Goal: Information Seeking & Learning: Check status

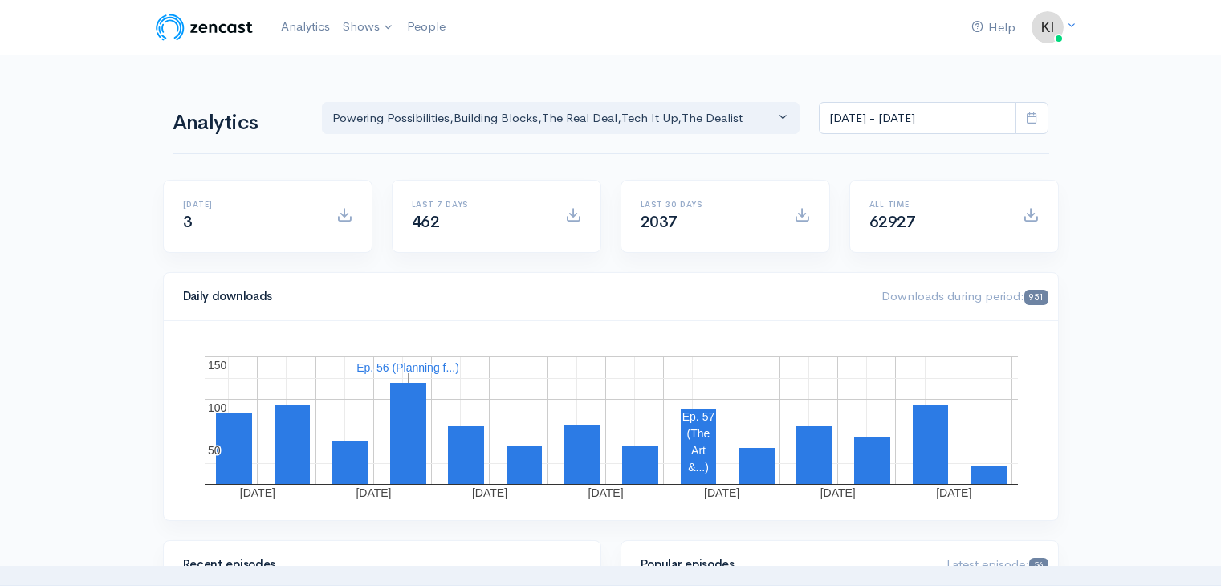
click at [1049, 124] on div "[DATE] - [DATE]" at bounding box center [933, 118] width 249 height 33
click at [1038, 120] on span at bounding box center [1031, 118] width 33 height 33
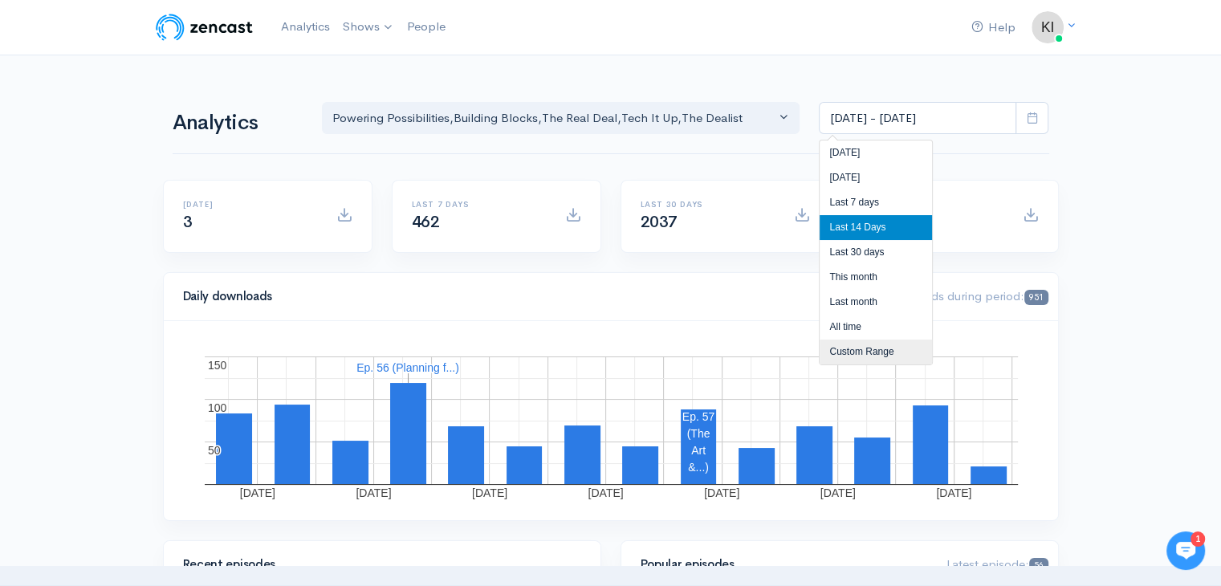
click at [880, 352] on li "Custom Range" at bounding box center [875, 352] width 112 height 25
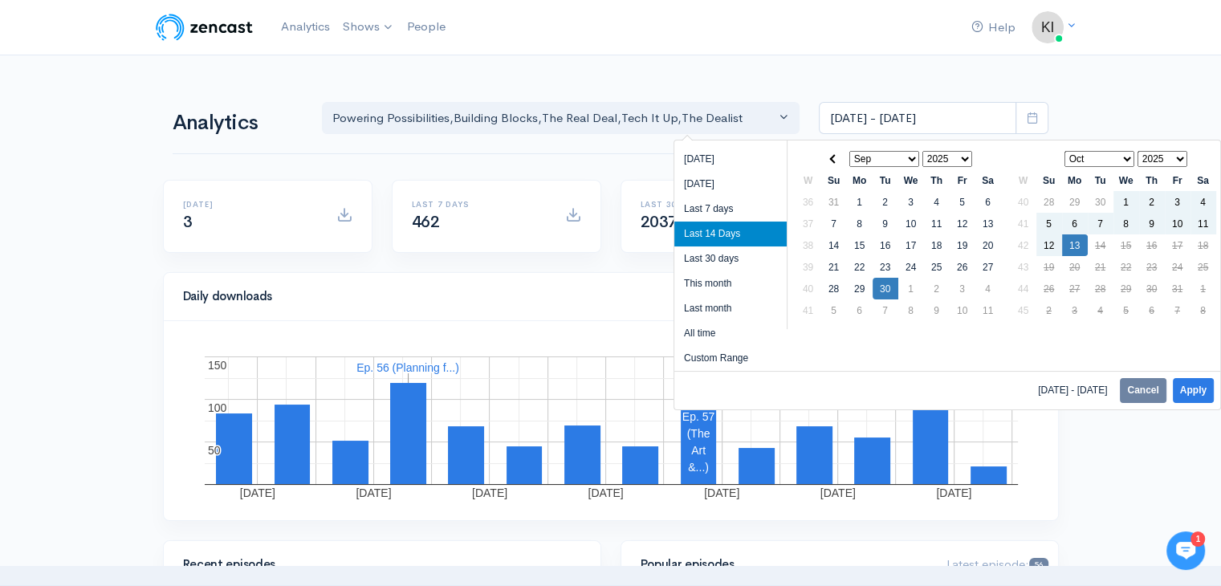
click at [878, 157] on select "Jan Feb Mar Apr May Jun [DATE] Aug Sep Oct Nov Dec" at bounding box center [884, 159] width 71 height 16
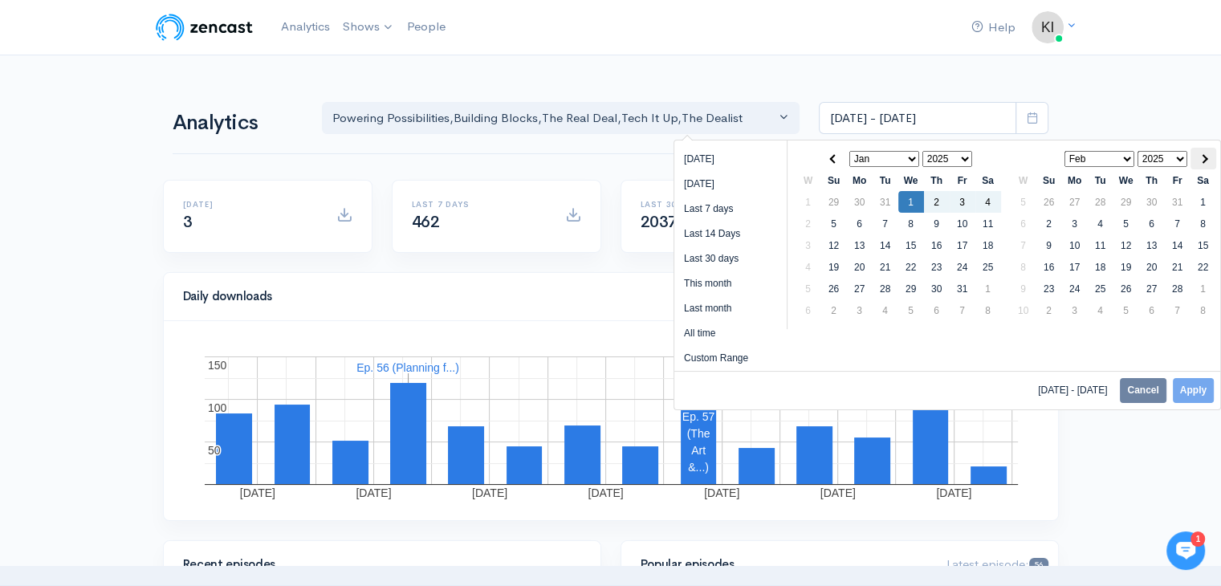
click at [1210, 158] on th at bounding box center [1203, 159] width 26 height 22
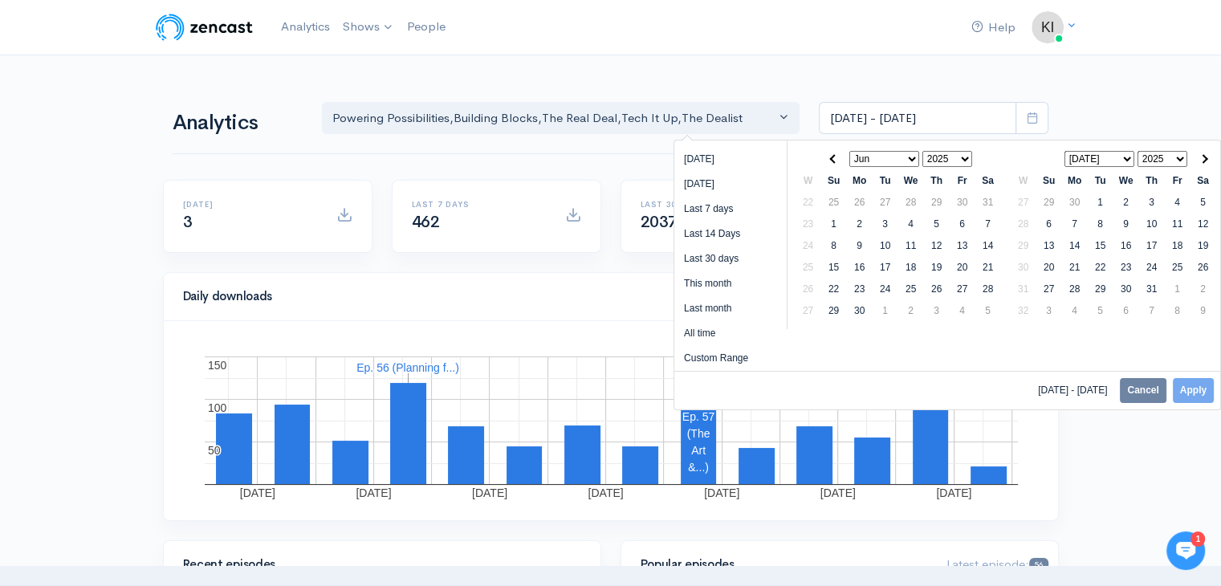
click at [1210, 158] on th at bounding box center [1203, 159] width 26 height 22
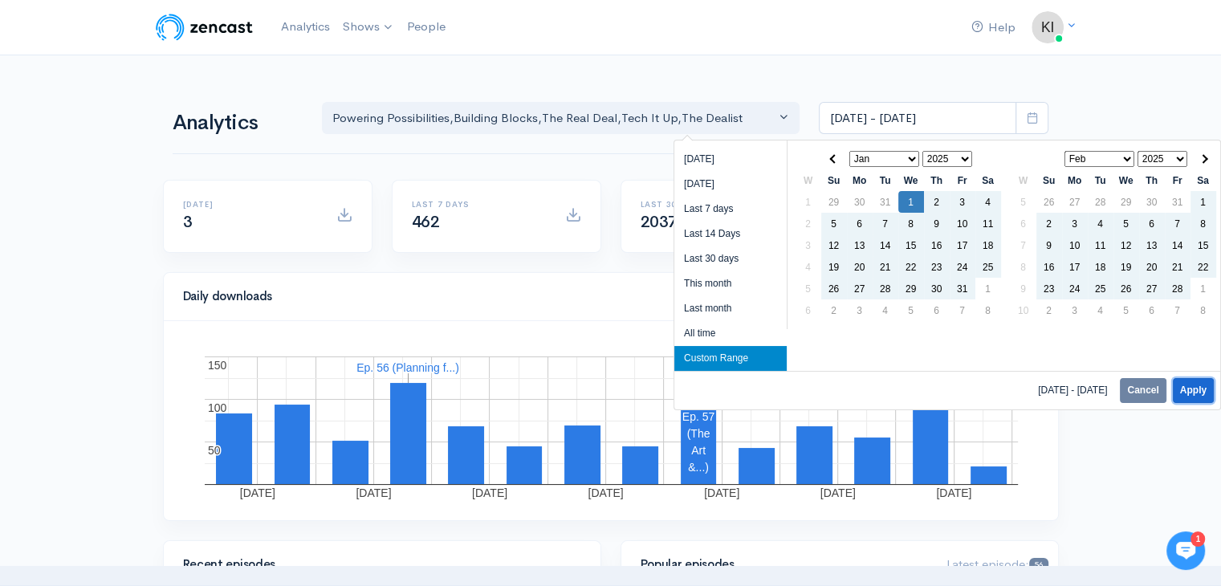
click at [1190, 389] on button "Apply" at bounding box center [1193, 390] width 41 height 25
type input "[DATE] - [DATE]"
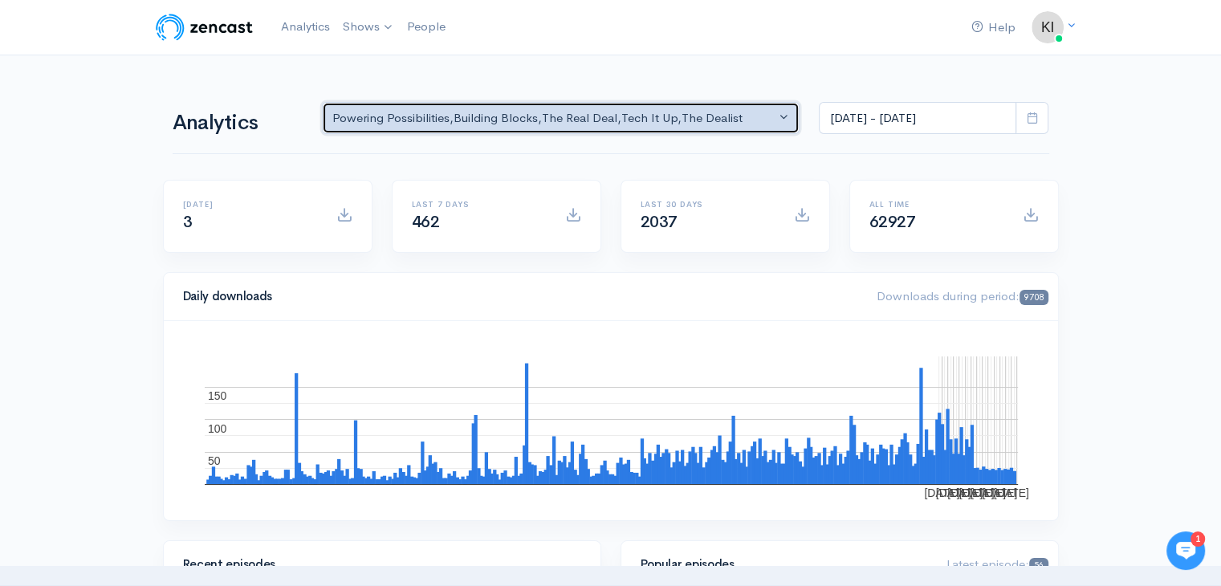
click at [620, 119] on div "Powering Possibilities , Building Blocks , The Real Deal , Tech It Up , The Dea…" at bounding box center [553, 118] width 443 height 18
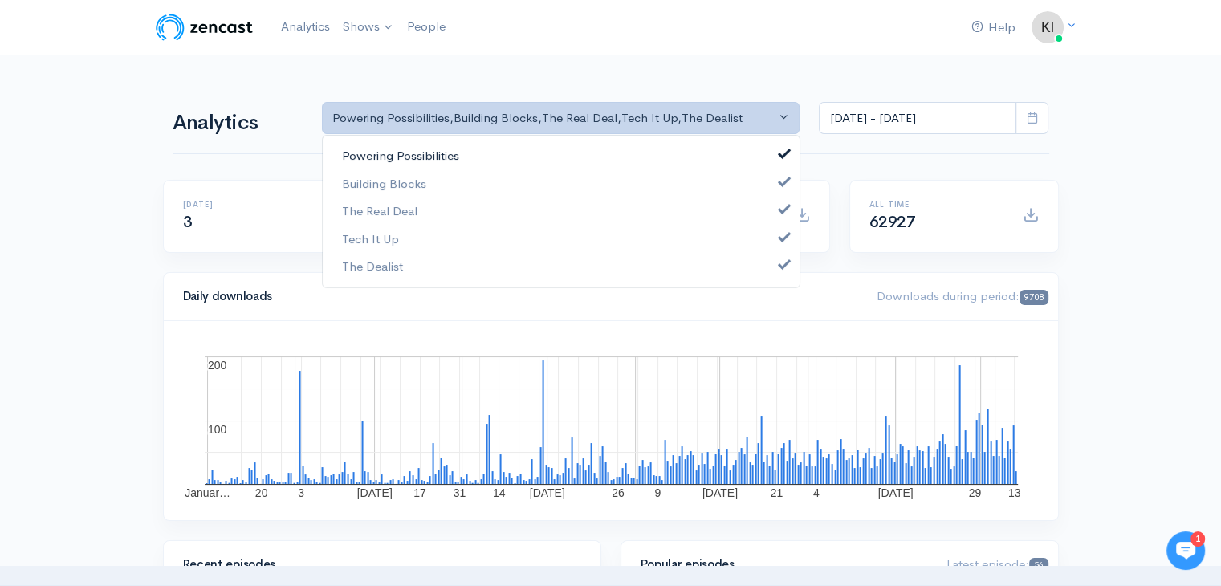
click at [422, 155] on span "Powering Possibilities" at bounding box center [400, 156] width 117 height 18
click at [394, 177] on span "Building Blocks" at bounding box center [384, 183] width 84 height 18
click at [383, 210] on span "The Real Deal" at bounding box center [379, 211] width 75 height 18
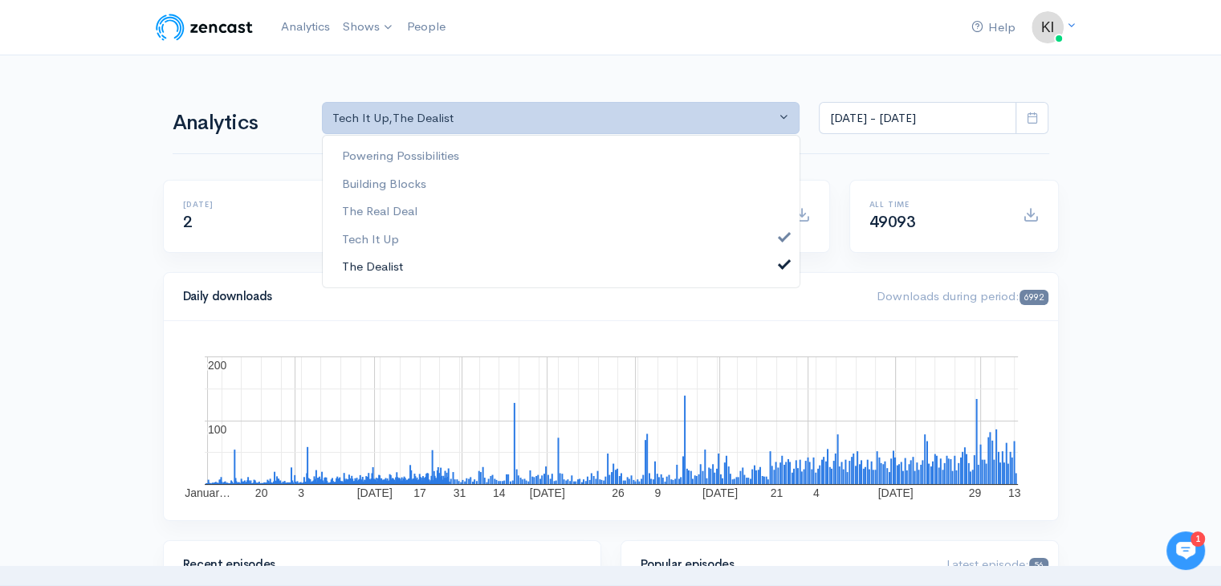
click at [392, 267] on span "The Dealist" at bounding box center [372, 267] width 61 height 18
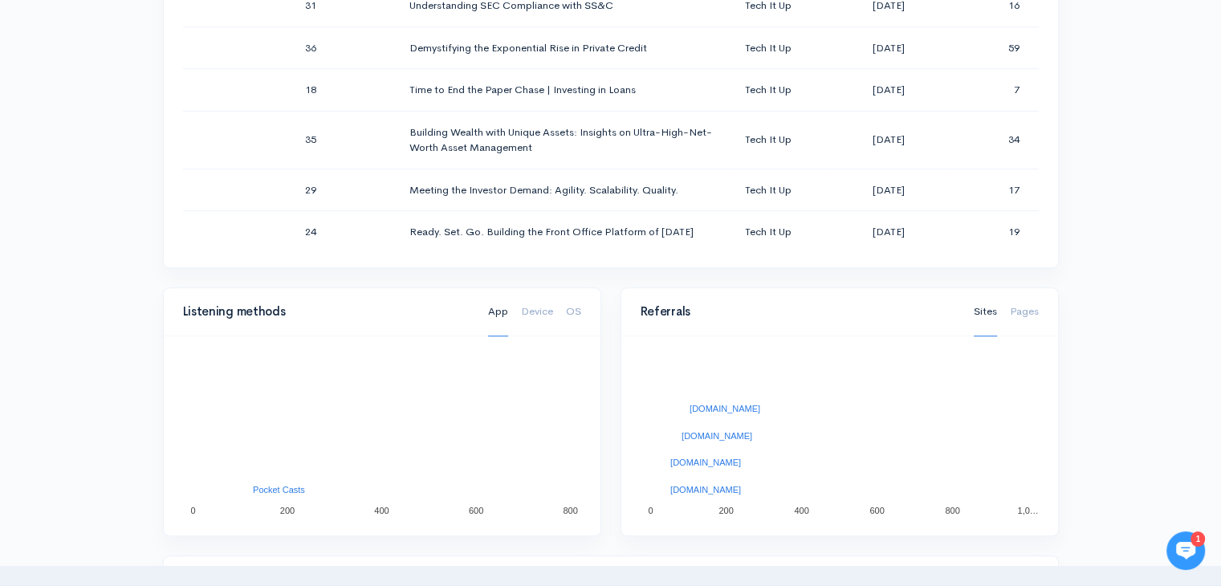
scroll to position [1124, 0]
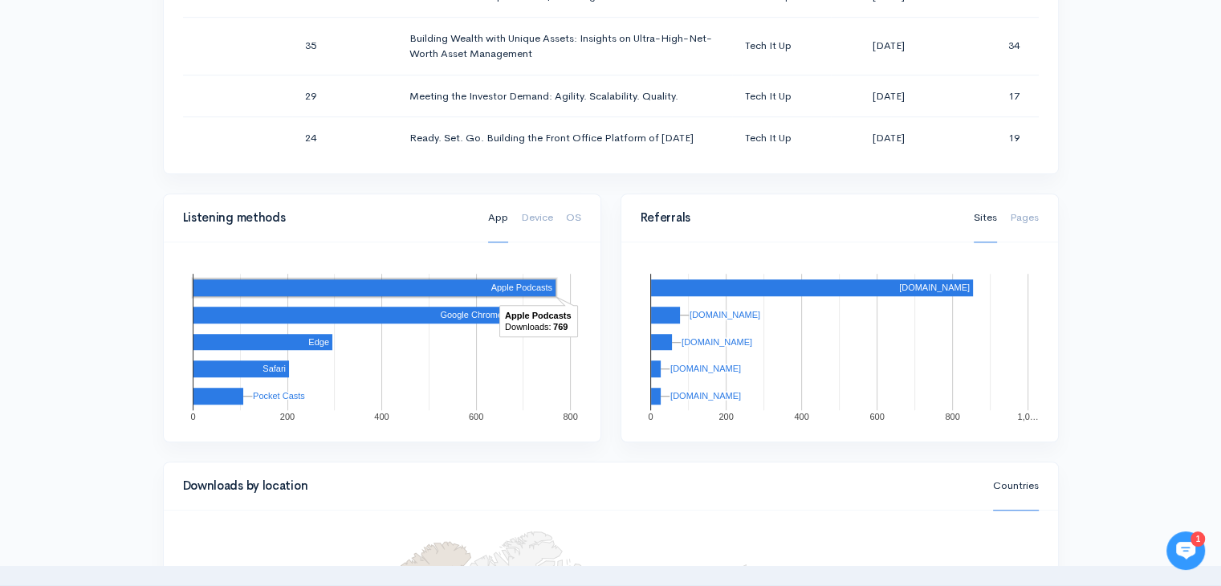
click at [303, 287] on rect "A chart." at bounding box center [374, 287] width 362 height 17
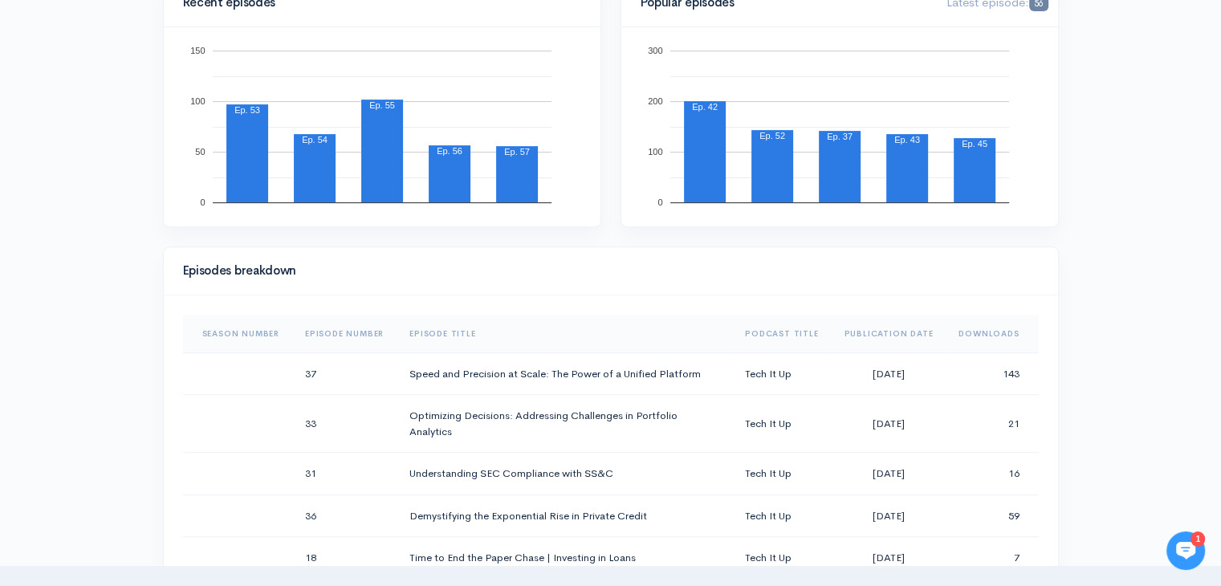
scroll to position [80, 0]
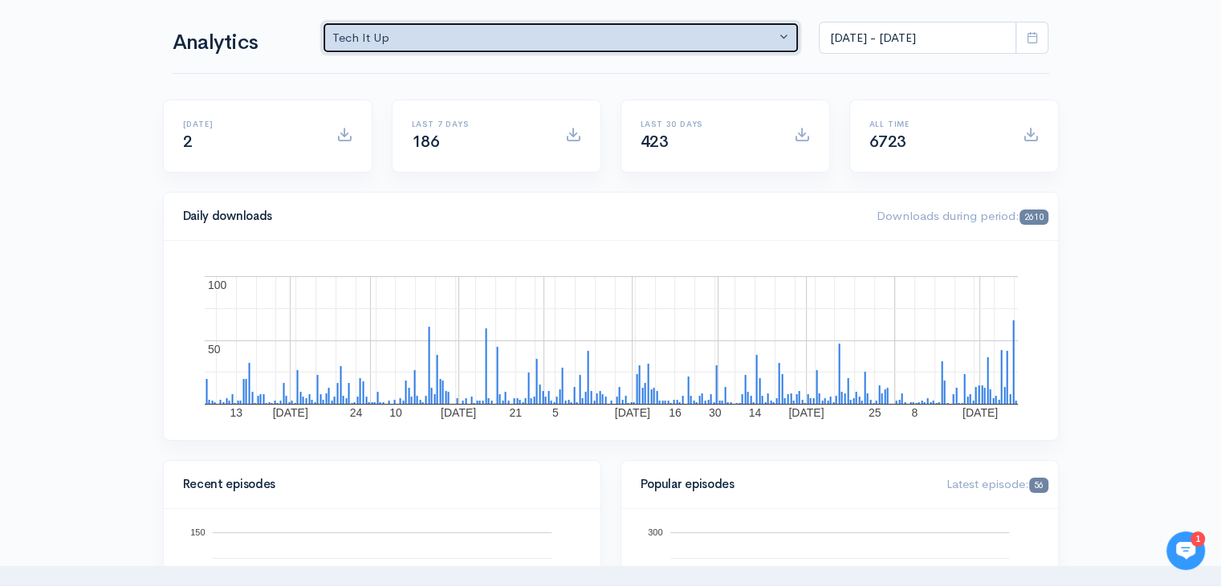
click at [662, 39] on div "Tech It Up" at bounding box center [553, 38] width 443 height 18
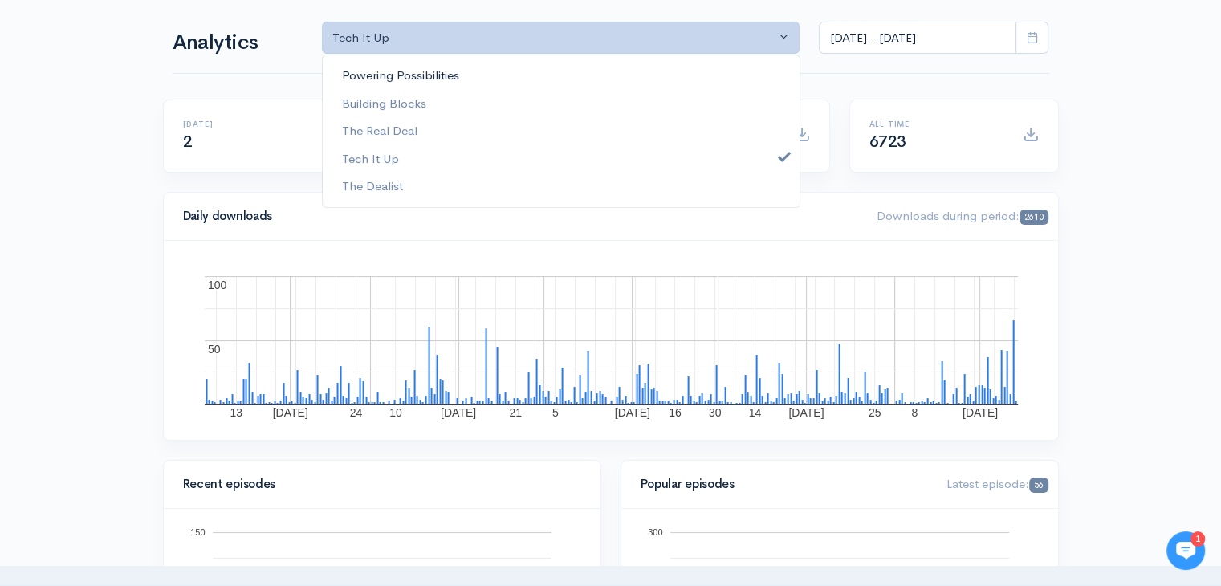
click at [466, 68] on link "Powering Possibilities" at bounding box center [561, 76] width 477 height 28
click at [417, 99] on span "Building Blocks" at bounding box center [384, 103] width 84 height 18
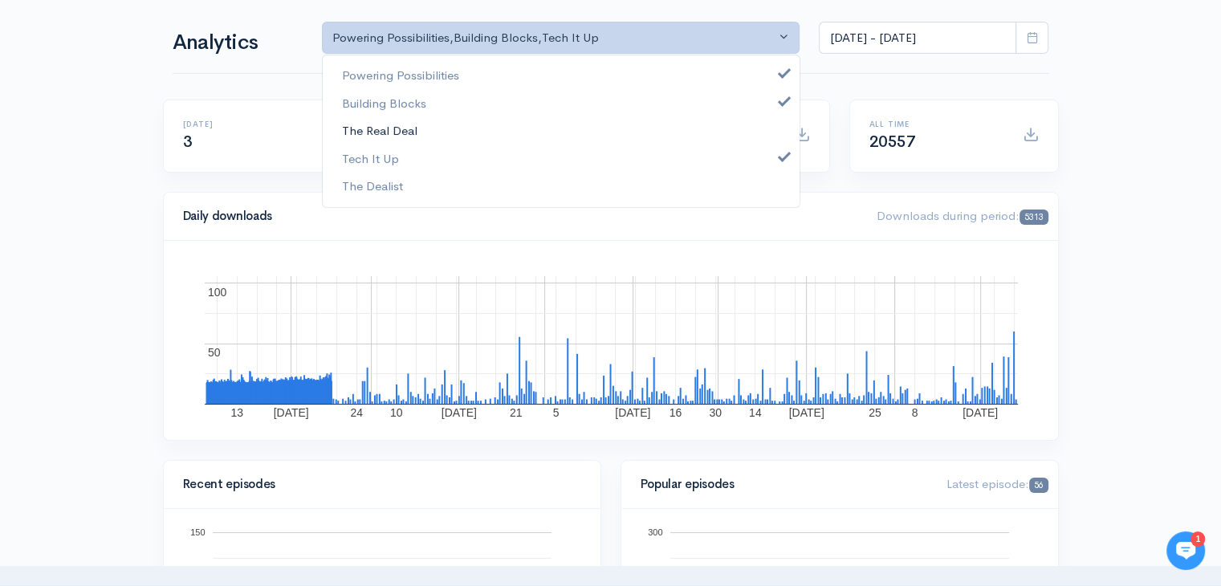
click at [411, 120] on link "The Real Deal" at bounding box center [561, 131] width 477 height 28
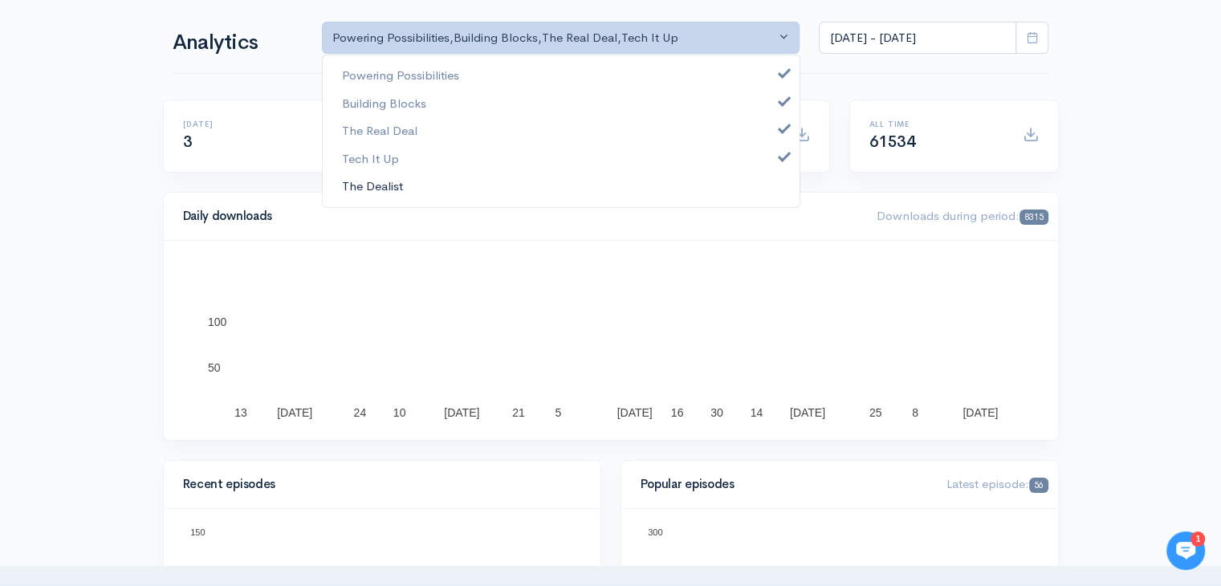
click at [382, 175] on link "The Dealist" at bounding box center [561, 187] width 477 height 28
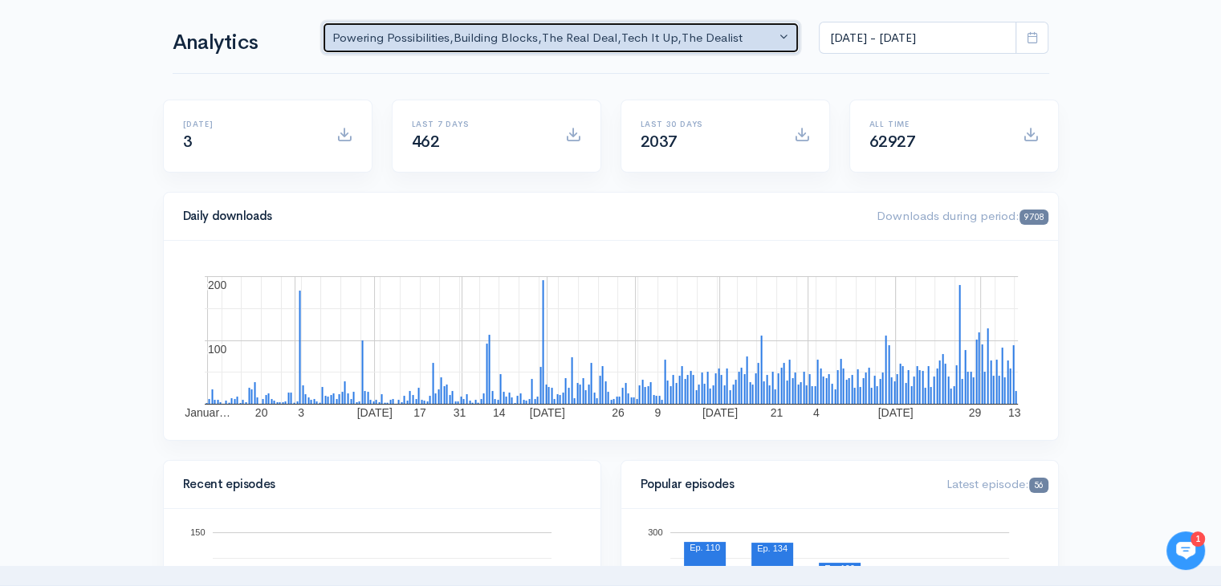
click at [596, 26] on button "Powering Possibilities , Building Blocks , The Real Deal , Tech It Up , The Dea…" at bounding box center [561, 38] width 478 height 33
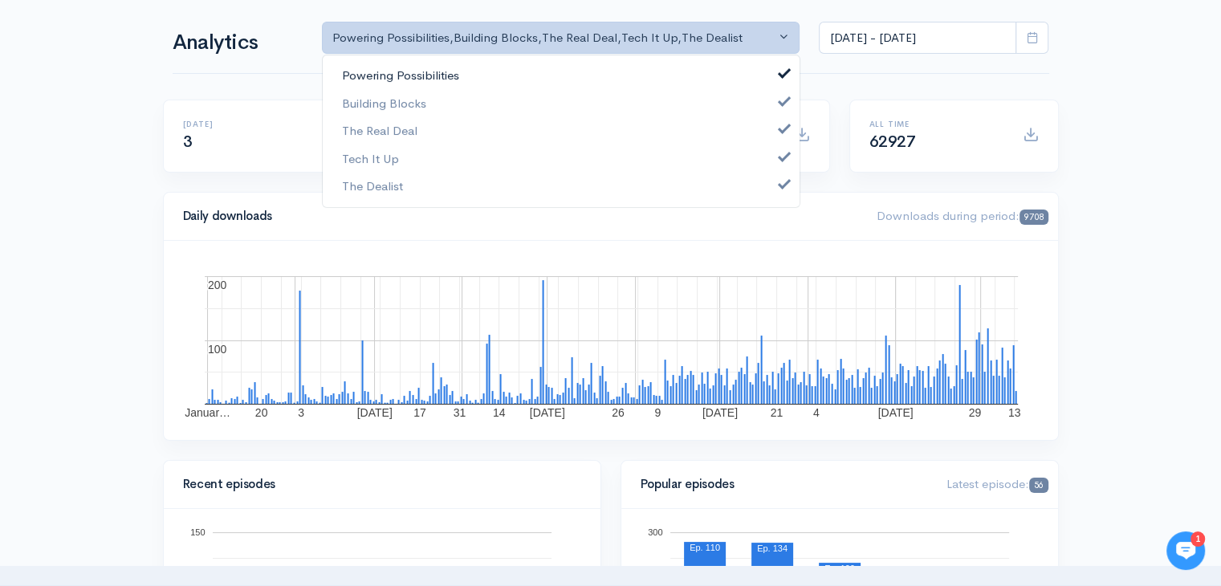
click at [421, 75] on span "Powering Possibilities" at bounding box center [400, 76] width 117 height 18
click at [380, 104] on span "Building Blocks" at bounding box center [384, 103] width 84 height 18
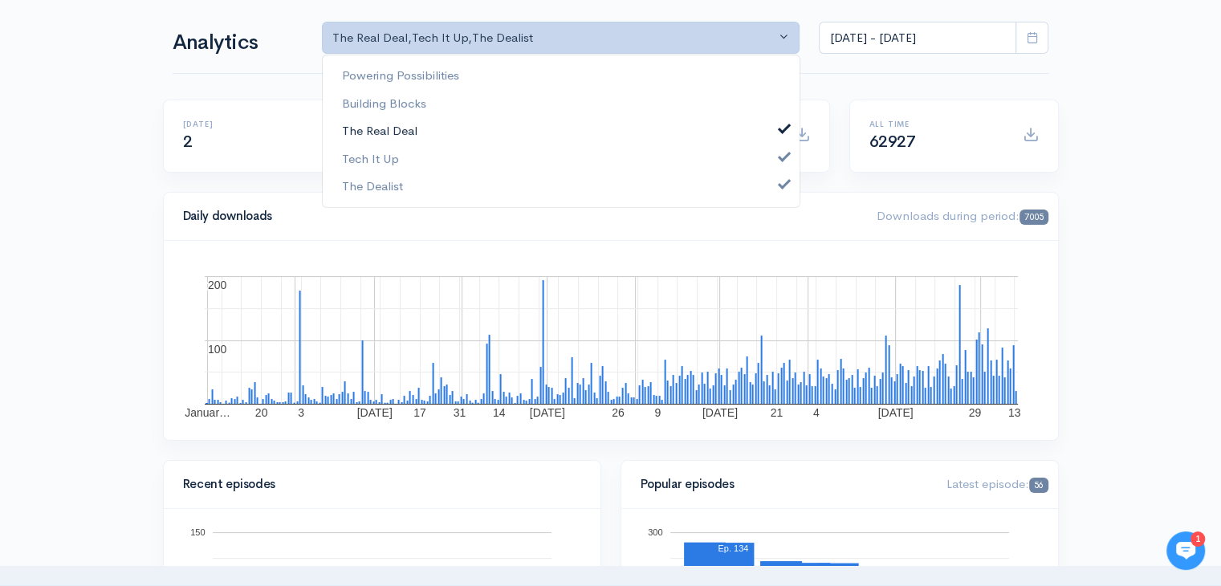
click at [382, 129] on span "The Real Deal" at bounding box center [379, 131] width 75 height 18
select select "7109"
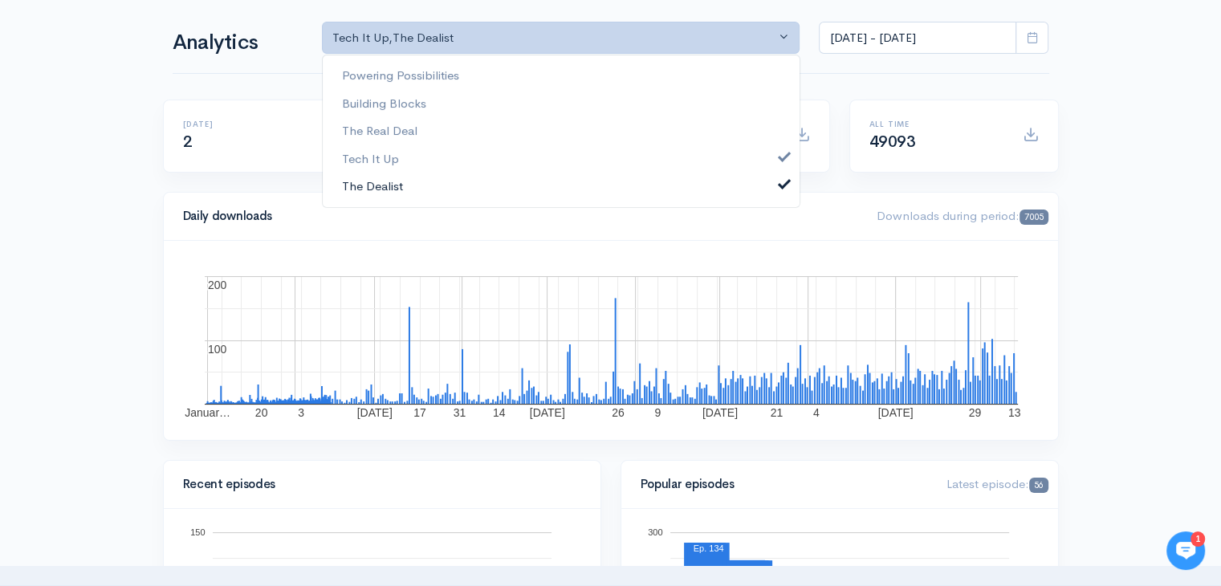
click at [377, 181] on span "The Dealist" at bounding box center [372, 186] width 61 height 18
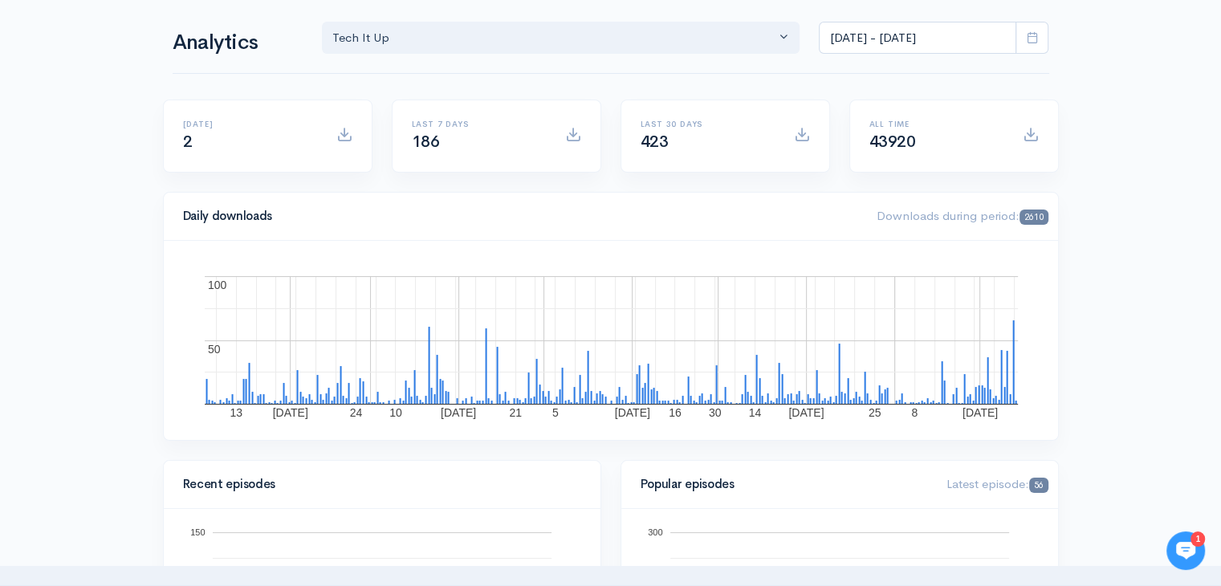
click at [1033, 52] on span at bounding box center [1031, 38] width 33 height 33
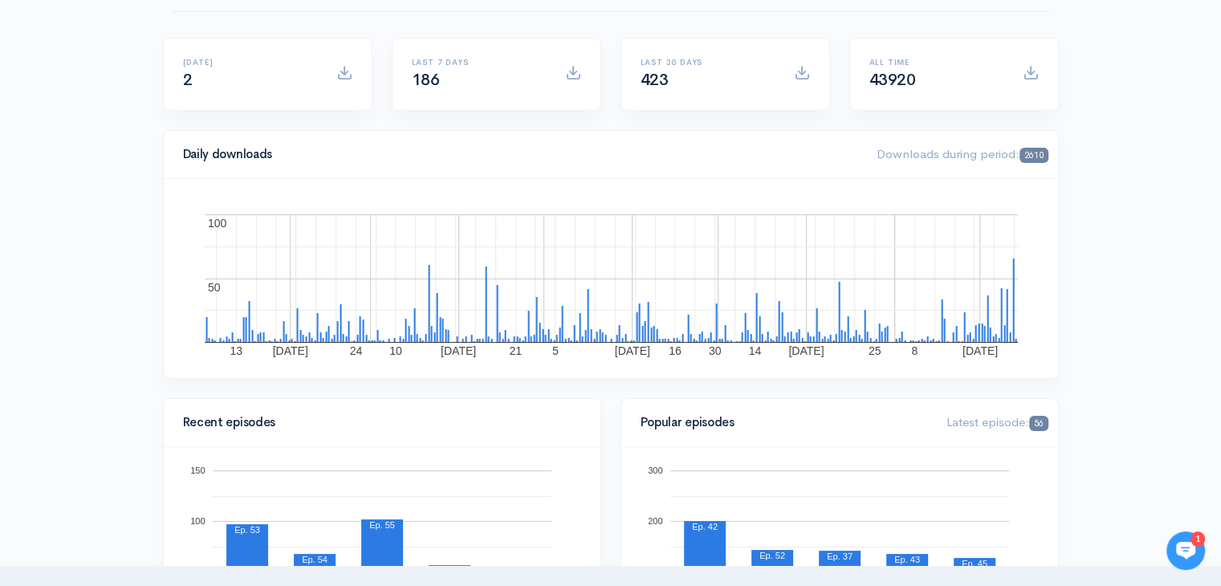
scroll to position [0, 0]
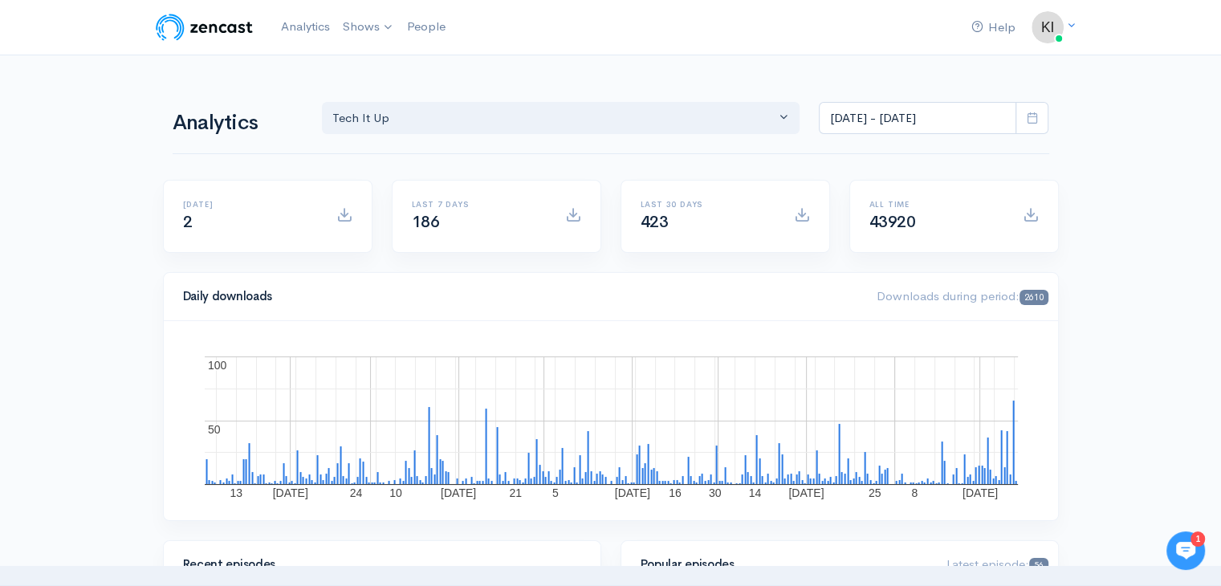
click at [1035, 114] on icon at bounding box center [1032, 118] width 12 height 12
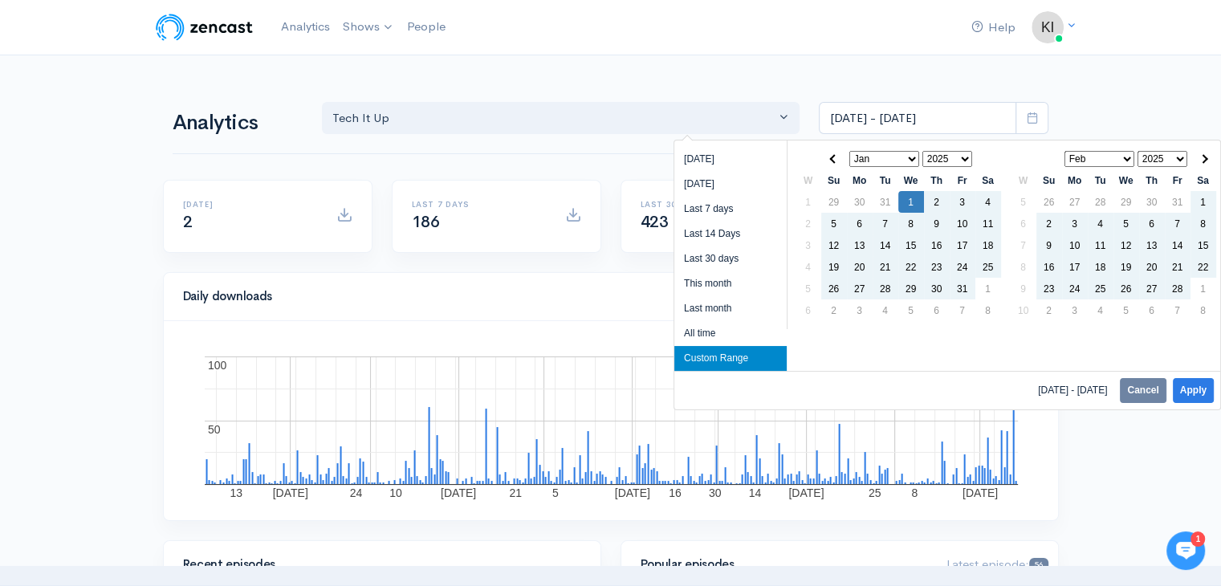
click at [959, 155] on select "2020 2021 2022 2023 2024 2025" at bounding box center [947, 159] width 51 height 16
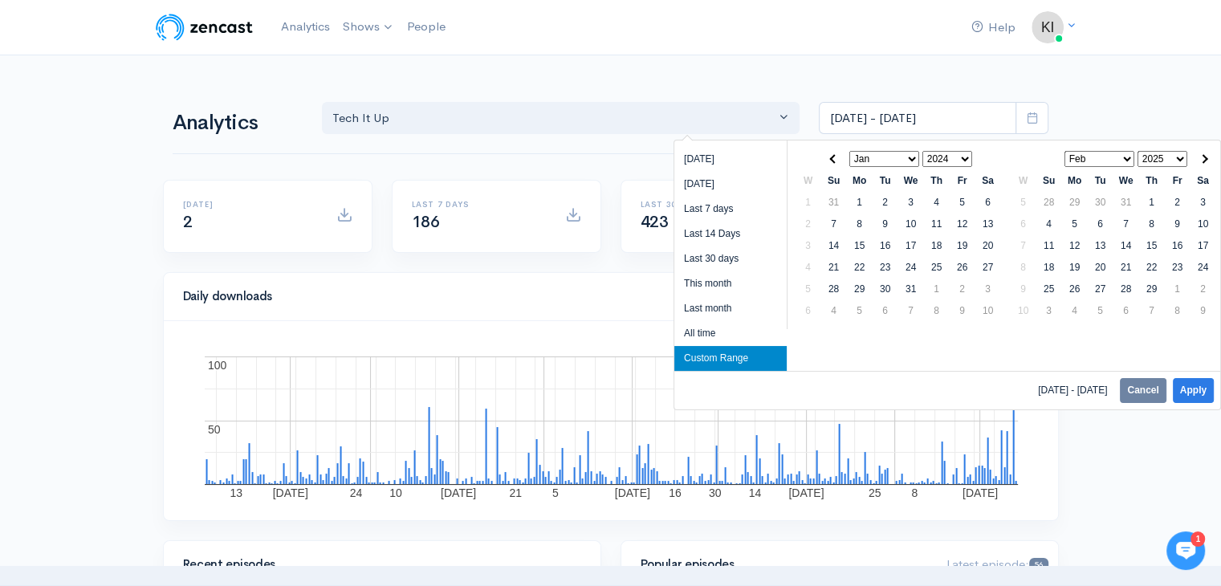
click at [1154, 157] on select "2025" at bounding box center [1162, 159] width 51 height 16
click at [1206, 155] on th at bounding box center [1203, 159] width 26 height 22
click at [821, 155] on th at bounding box center [834, 159] width 26 height 22
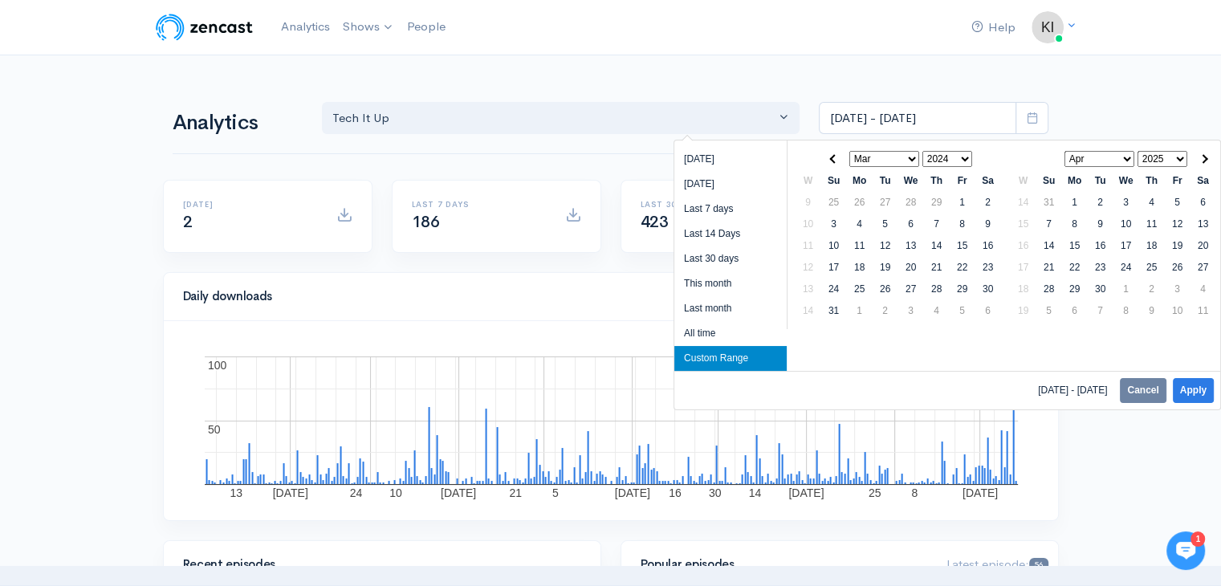
click at [821, 155] on th at bounding box center [834, 159] width 26 height 22
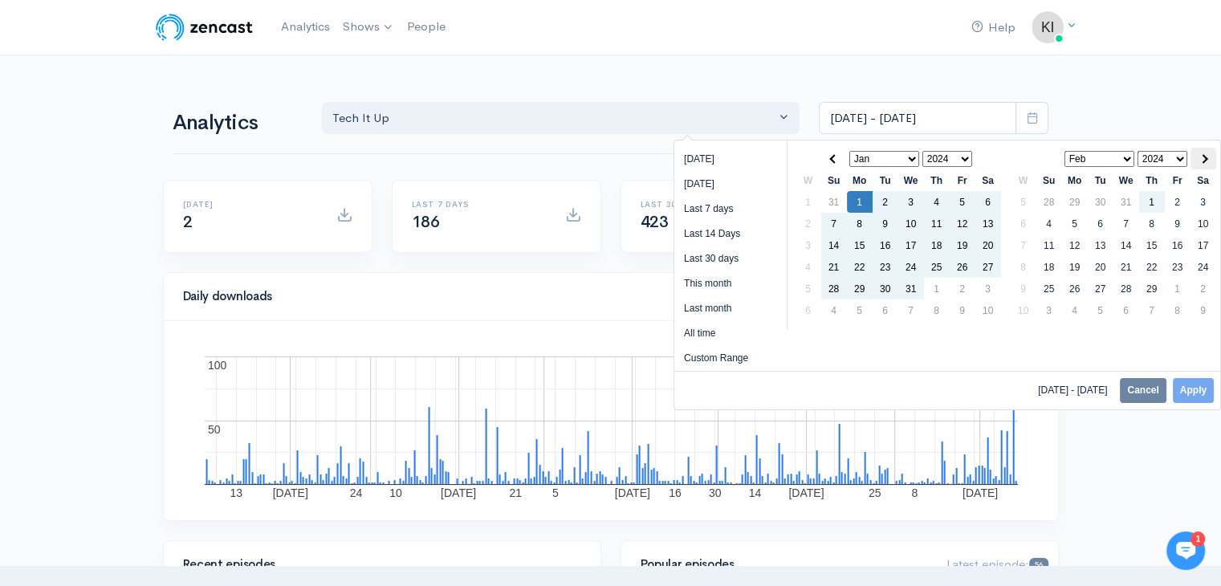
click at [1207, 151] on th at bounding box center [1203, 159] width 26 height 22
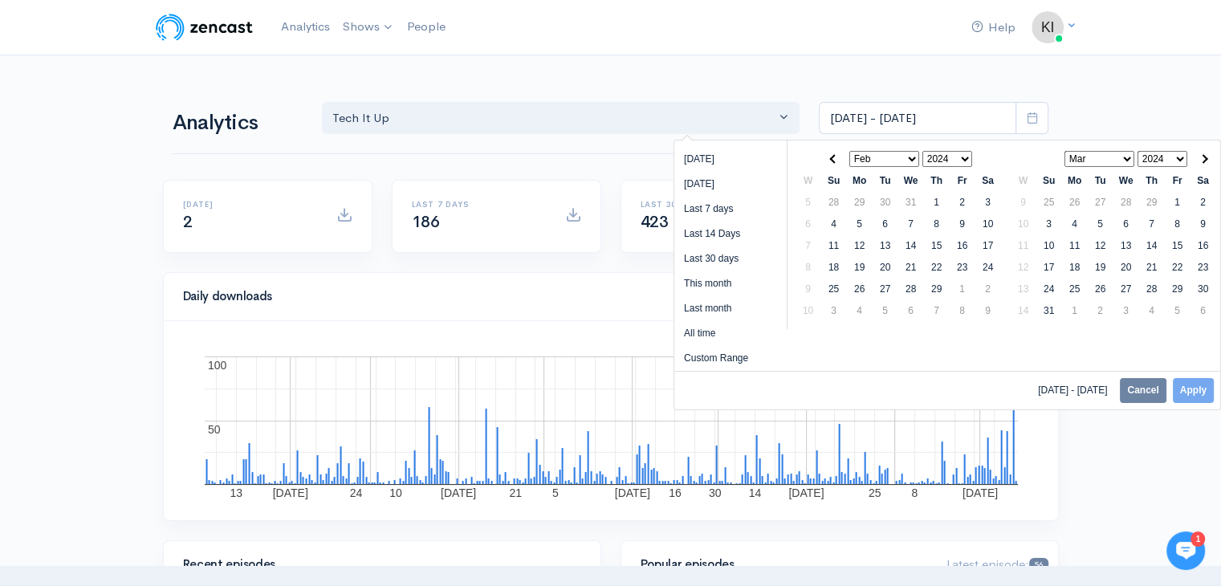
click at [1207, 151] on th at bounding box center [1203, 159] width 26 height 22
click at [1207, 150] on th at bounding box center [1203, 159] width 26 height 22
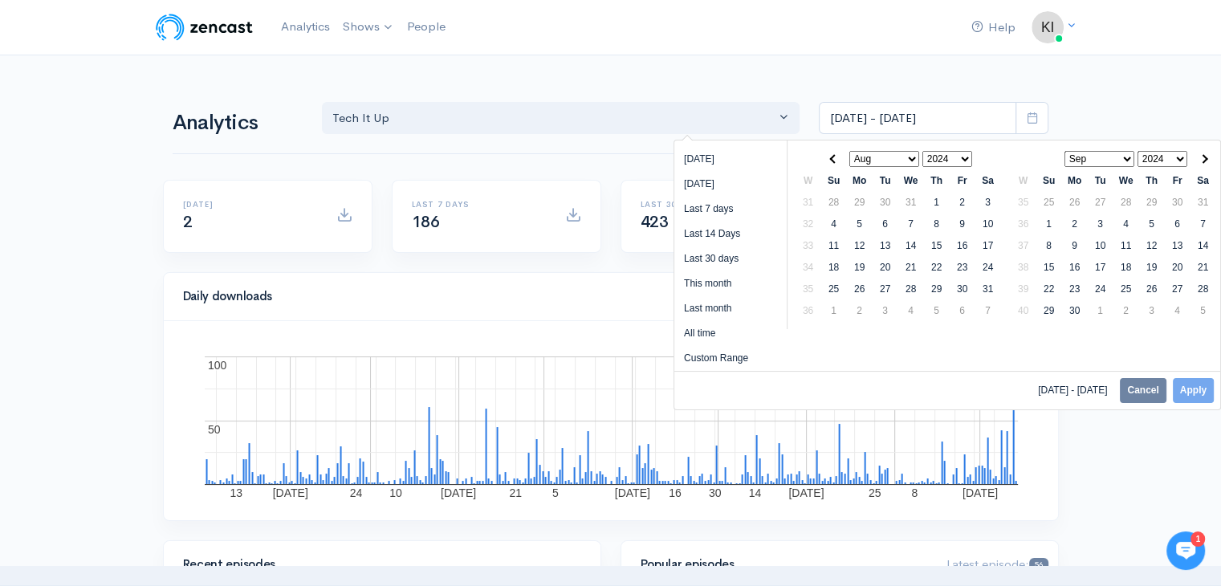
click at [1207, 150] on th at bounding box center [1203, 159] width 26 height 22
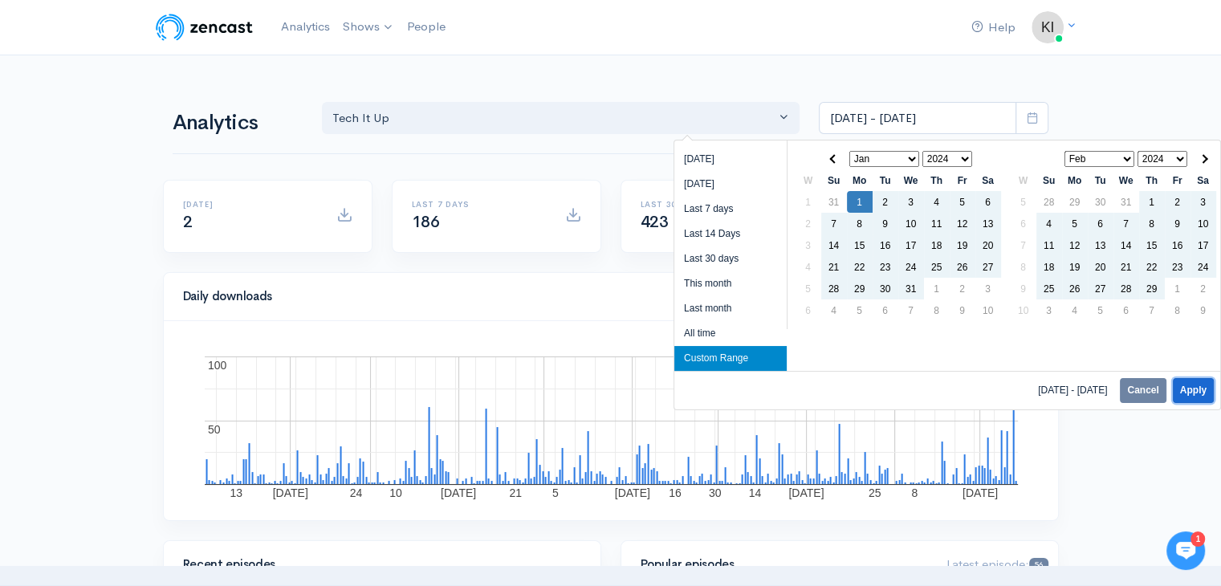
click at [1197, 394] on button "Apply" at bounding box center [1193, 390] width 41 height 25
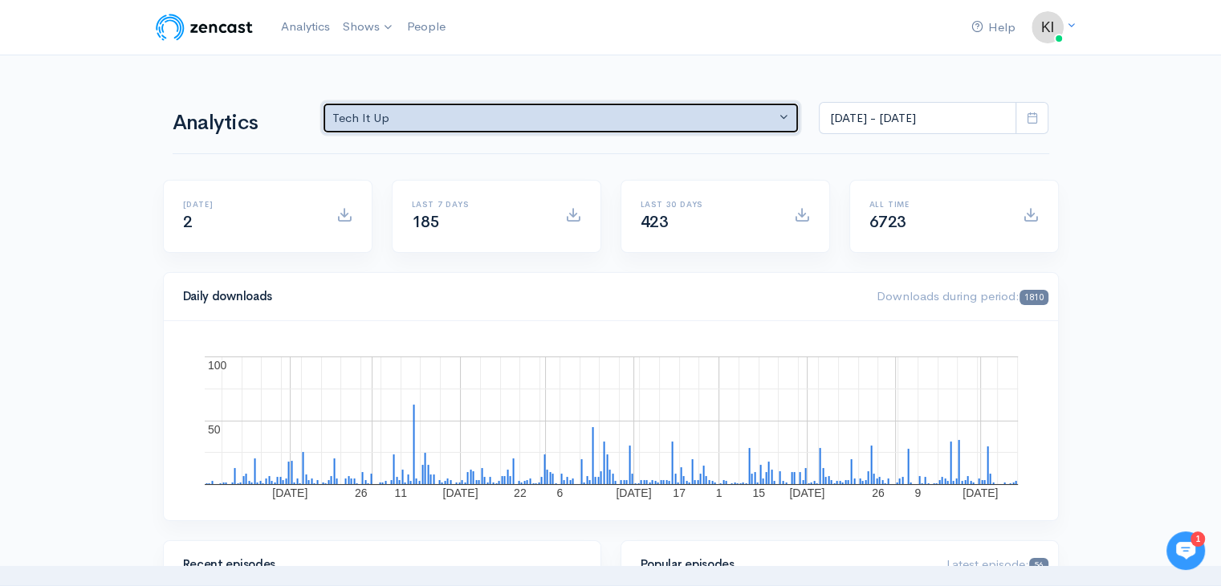
click at [610, 106] on button "Tech It Up" at bounding box center [561, 118] width 478 height 33
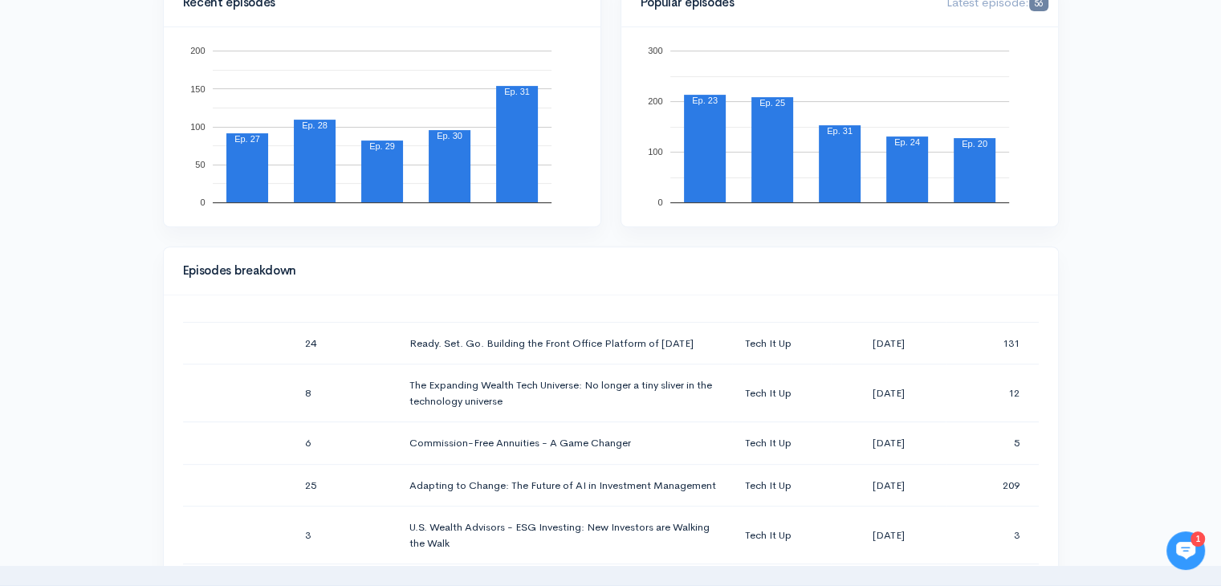
scroll to position [401, 0]
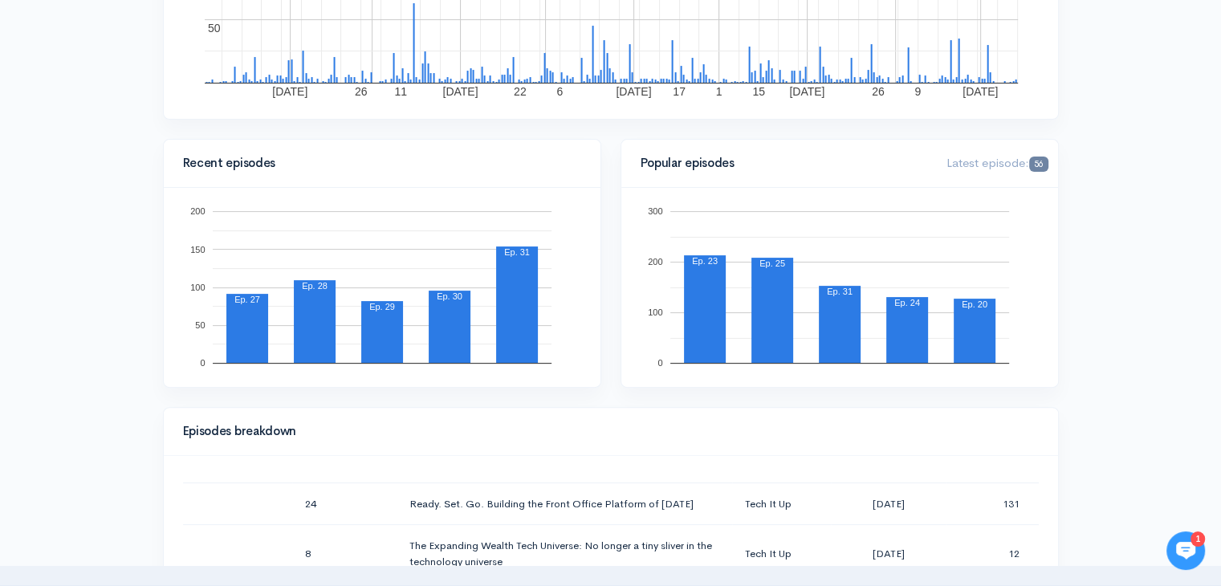
click at [1039, 159] on span "56" at bounding box center [1038, 164] width 18 height 15
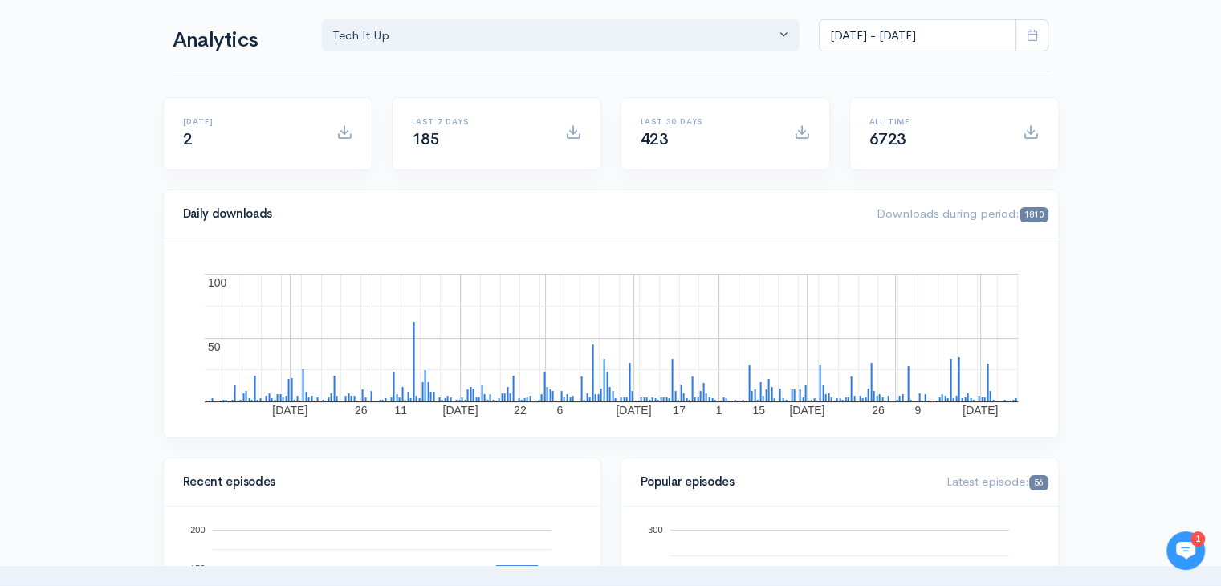
scroll to position [0, 0]
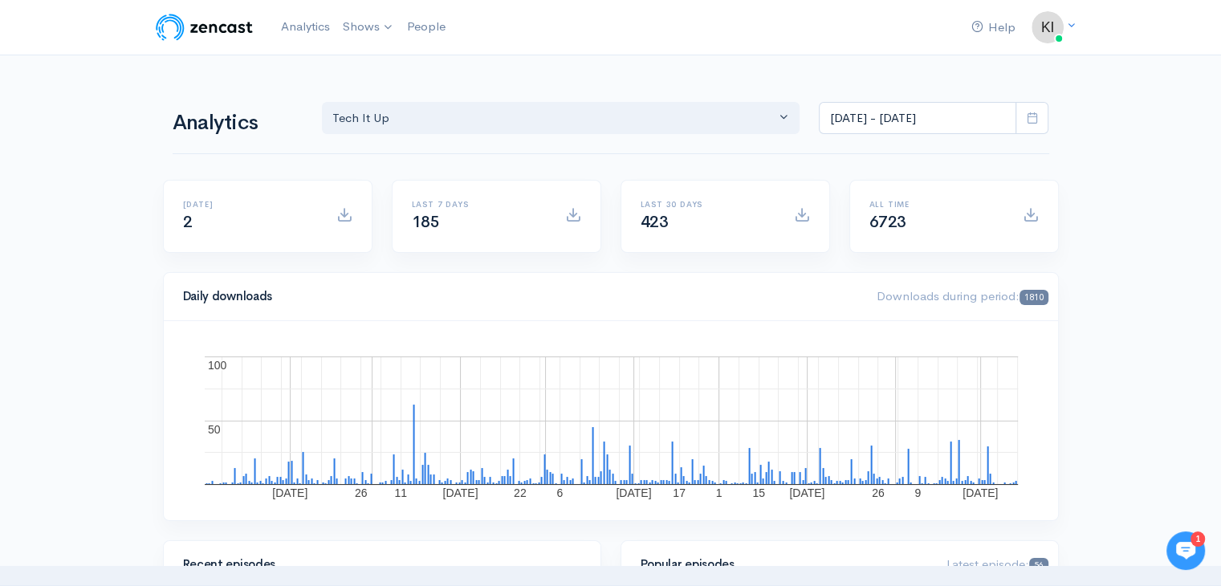
click at [1037, 125] on span at bounding box center [1031, 118] width 33 height 33
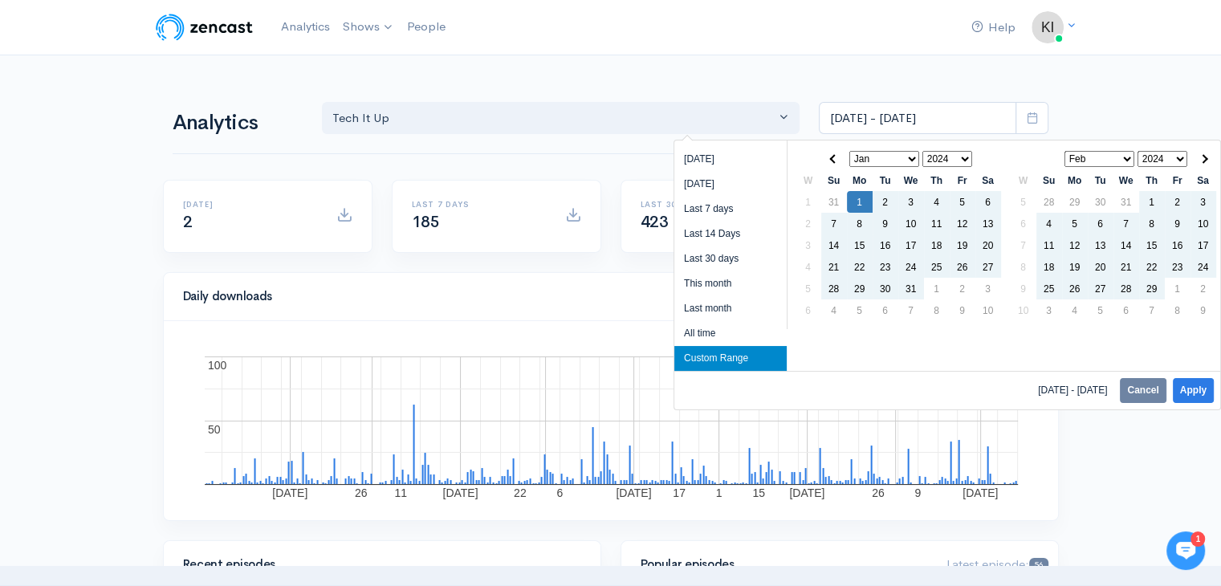
click at [884, 156] on select "Jan Feb Mar Apr May Jun [DATE] Aug Sep Oct Nov Dec" at bounding box center [884, 159] width 71 height 16
click at [941, 161] on select "2020 2021 2022 2023 2024 2025" at bounding box center [947, 159] width 51 height 16
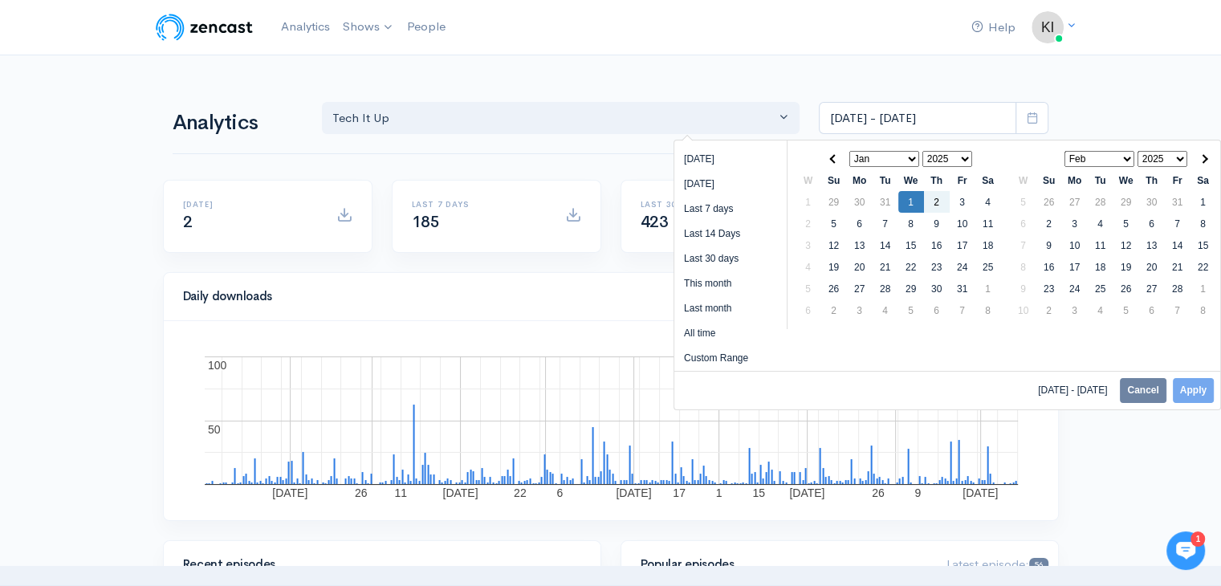
click at [1092, 155] on select "Jan Feb Mar Apr May Jun [DATE] Aug Sep Oct Nov Dec" at bounding box center [1099, 159] width 71 height 16
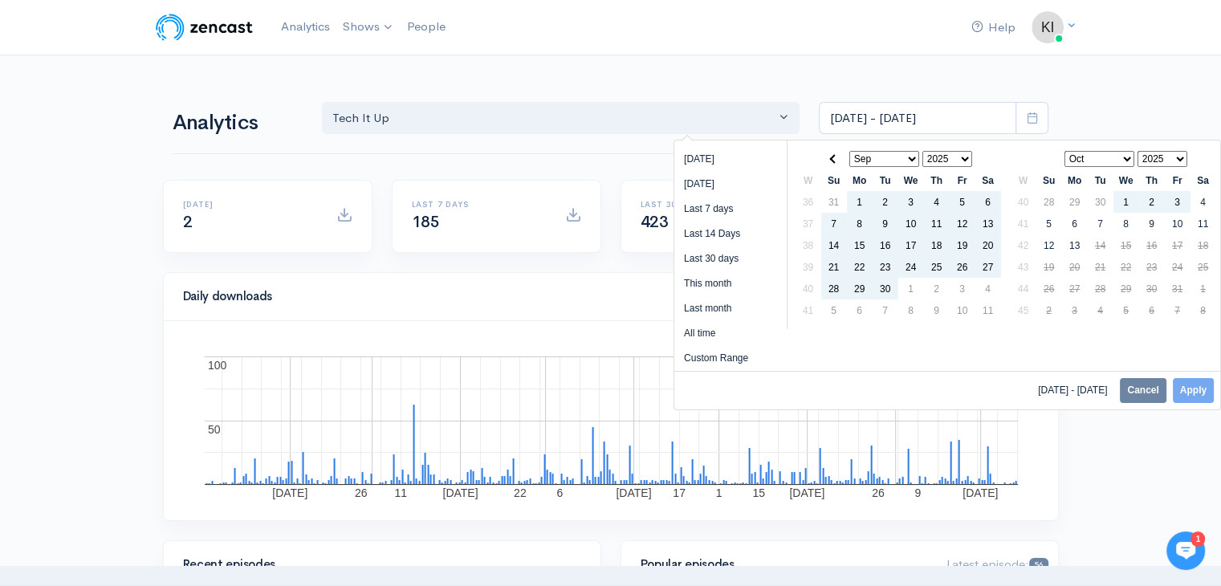
click at [1171, 152] on select "2025" at bounding box center [1162, 159] width 51 height 16
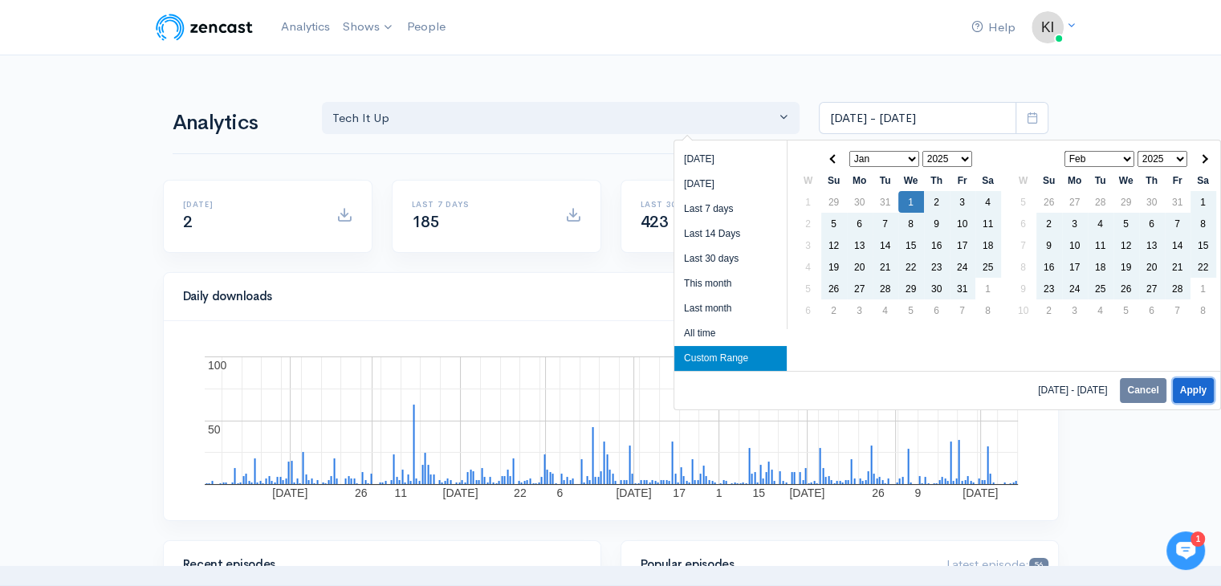
click at [1201, 394] on button "Apply" at bounding box center [1193, 390] width 41 height 25
type input "[DATE] - [DATE]"
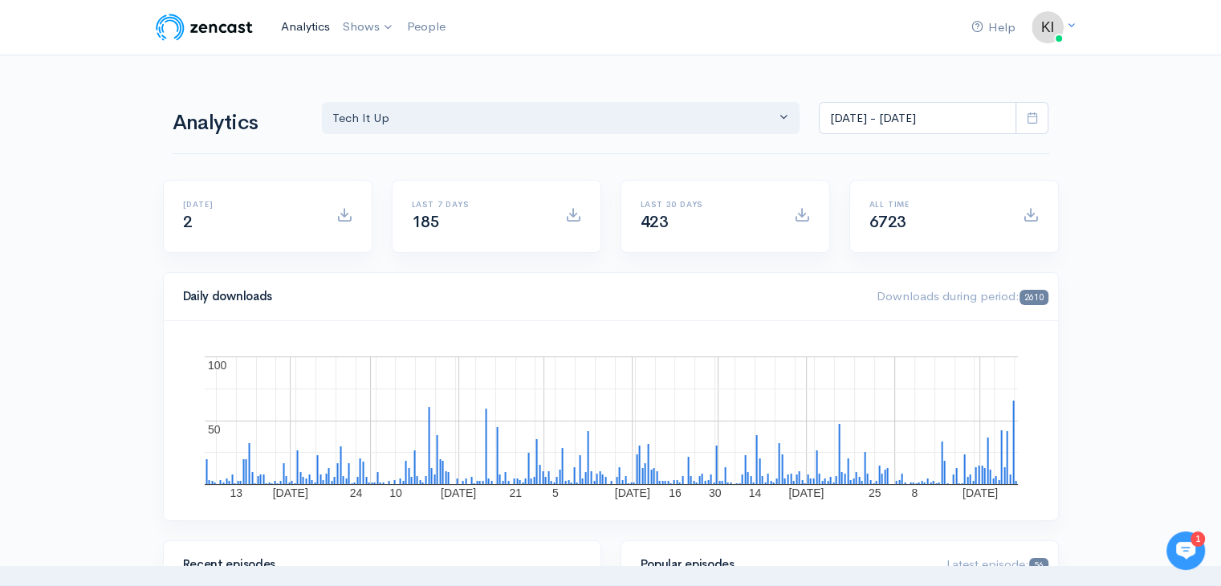
click at [299, 30] on link "Analytics" at bounding box center [306, 27] width 62 height 35
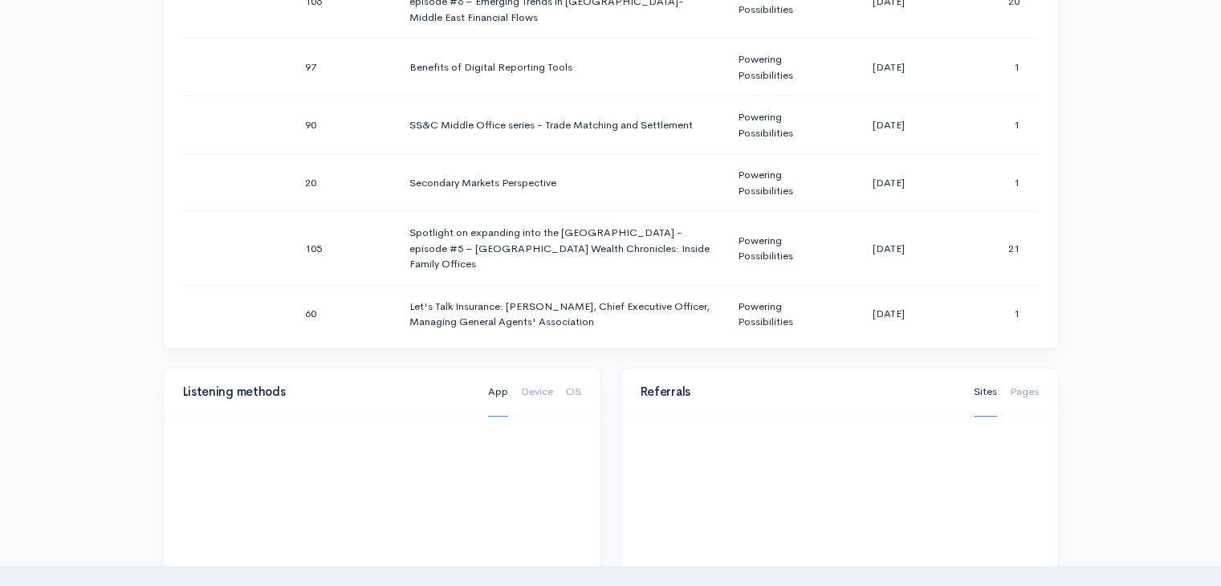
scroll to position [1043, 0]
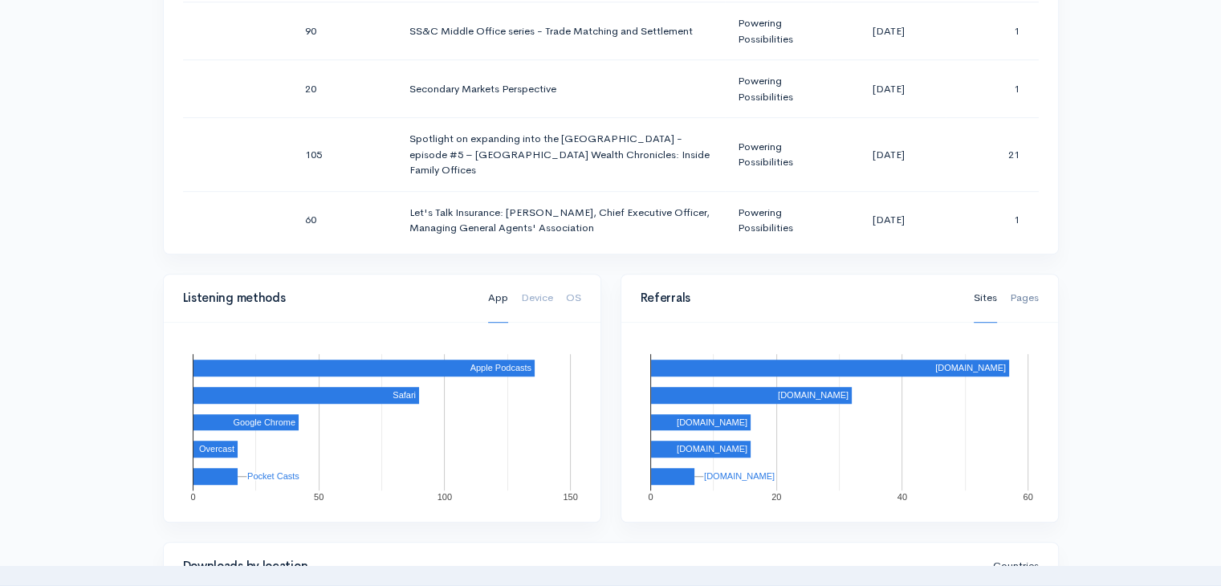
click at [1029, 295] on link "Pages" at bounding box center [1024, 298] width 29 height 49
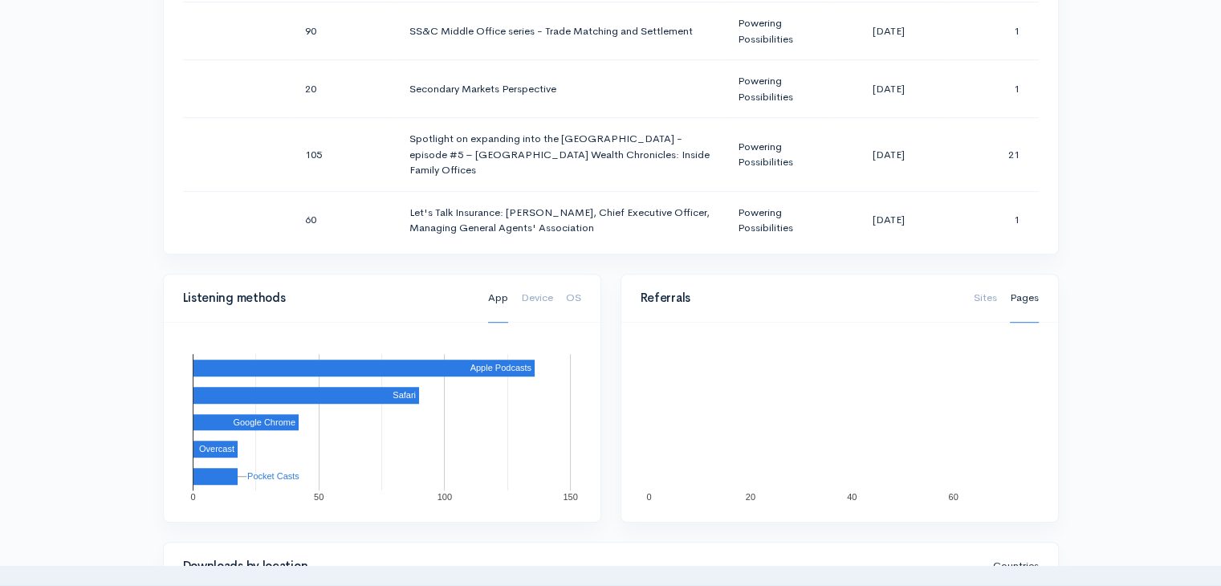
scroll to position [1204, 0]
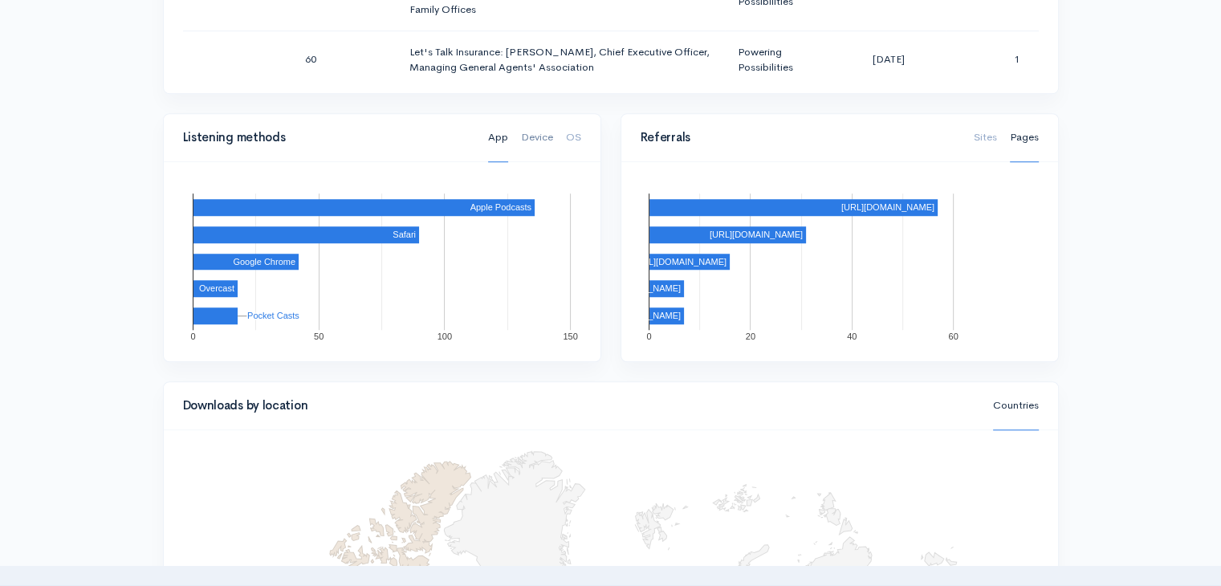
click at [532, 134] on link "Device" at bounding box center [537, 137] width 32 height 49
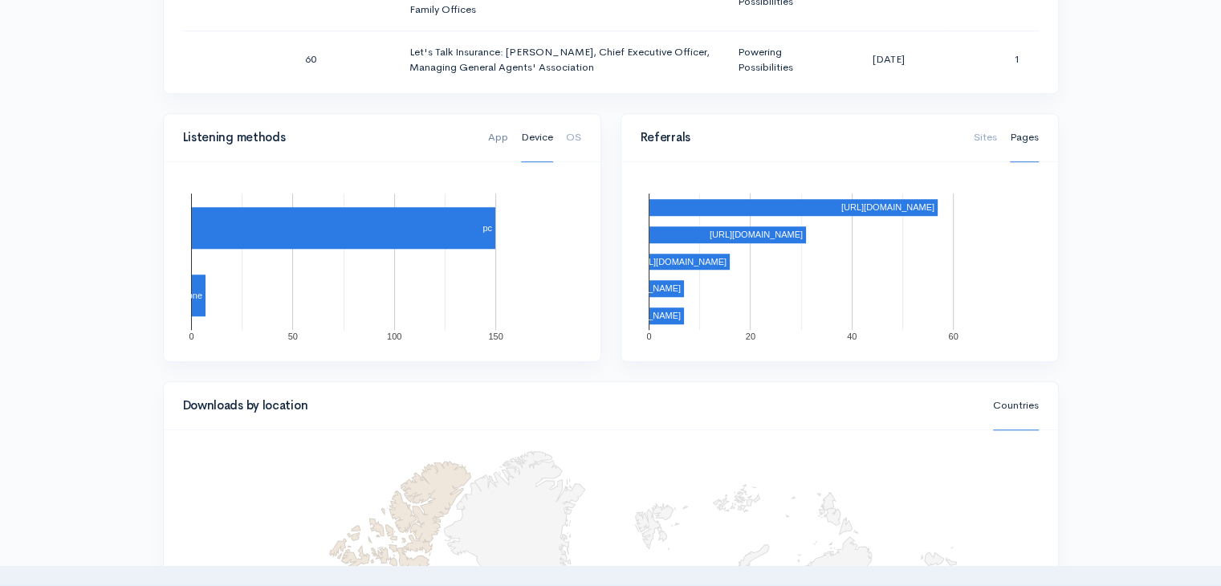
click at [494, 133] on link "App" at bounding box center [498, 137] width 20 height 49
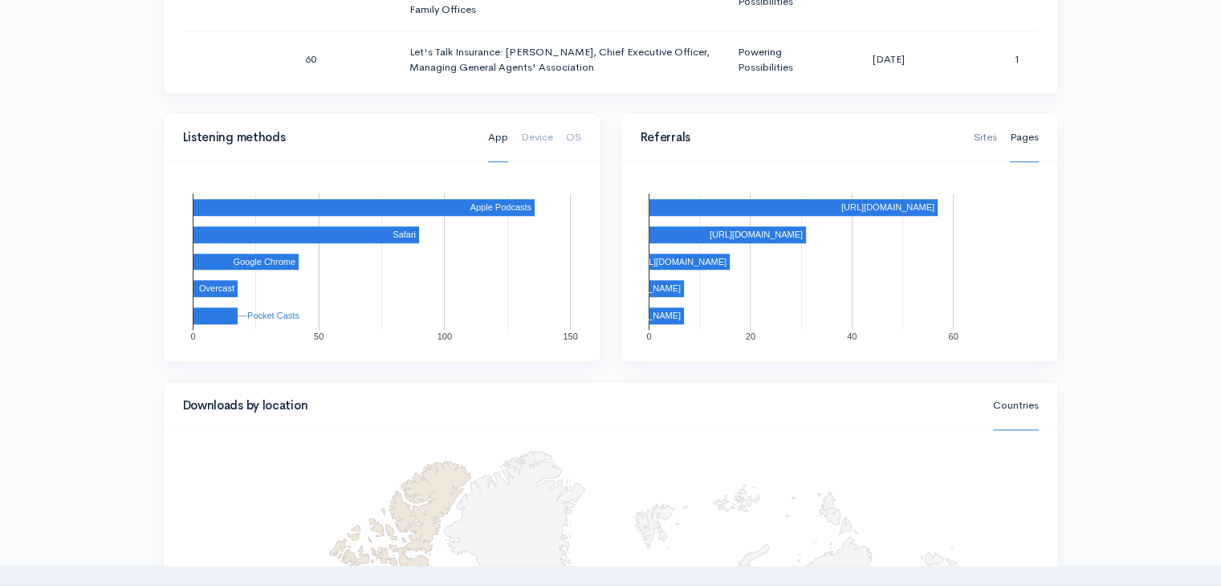
click at [983, 140] on link "Sites" at bounding box center [985, 137] width 23 height 49
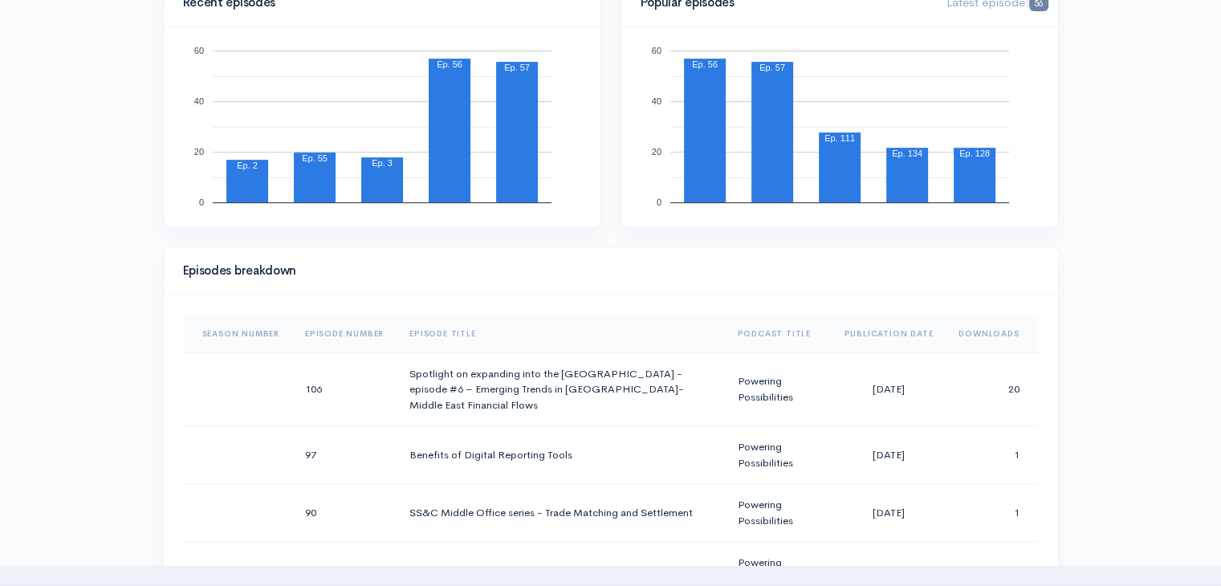
scroll to position [0, 0]
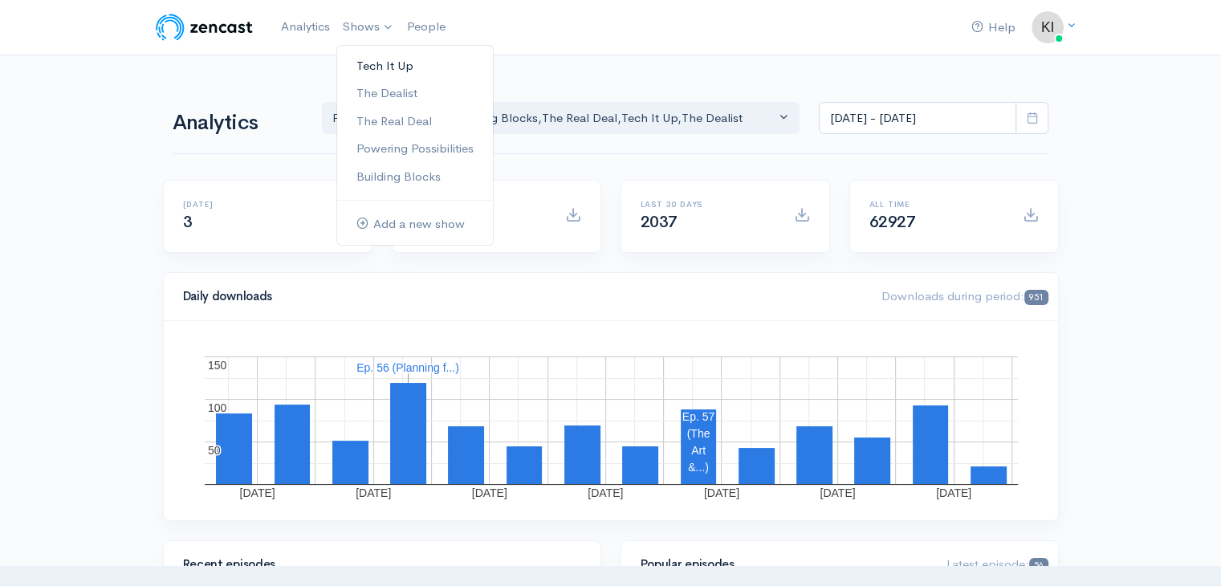
click at [377, 59] on link "Tech It Up" at bounding box center [415, 66] width 156 height 28
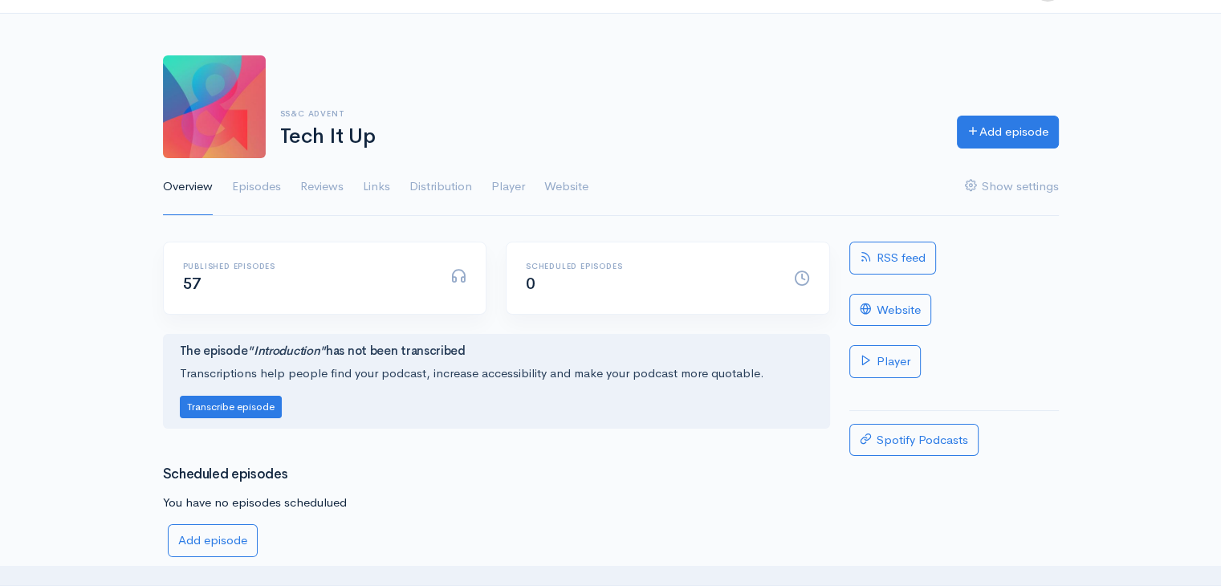
scroll to position [80, 0]
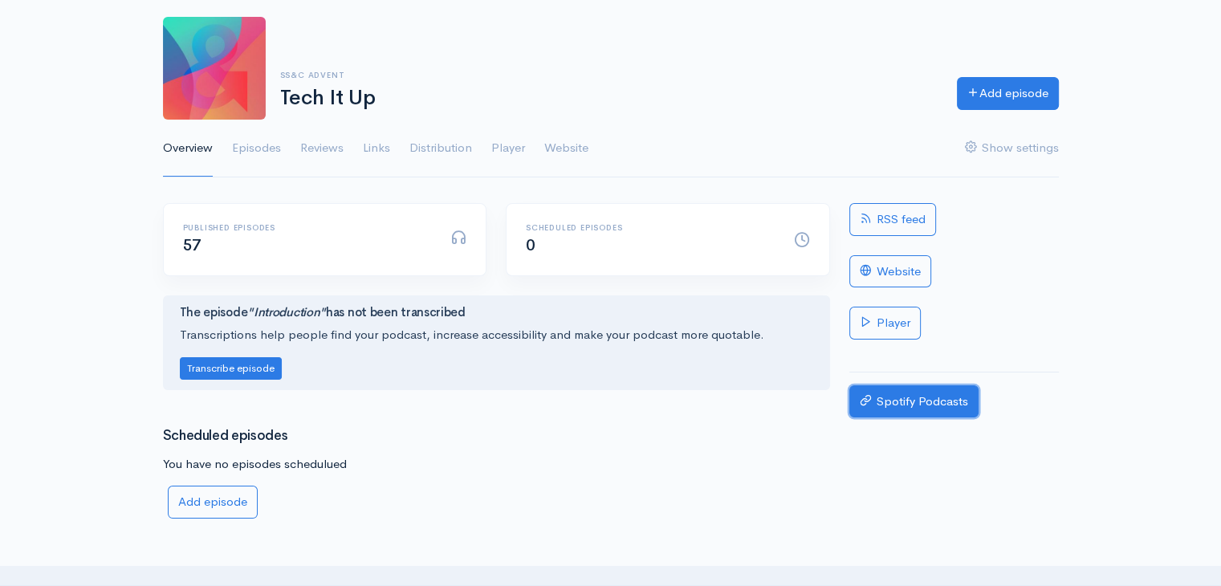
click at [941, 396] on link "Spotify Podcasts" at bounding box center [913, 401] width 129 height 33
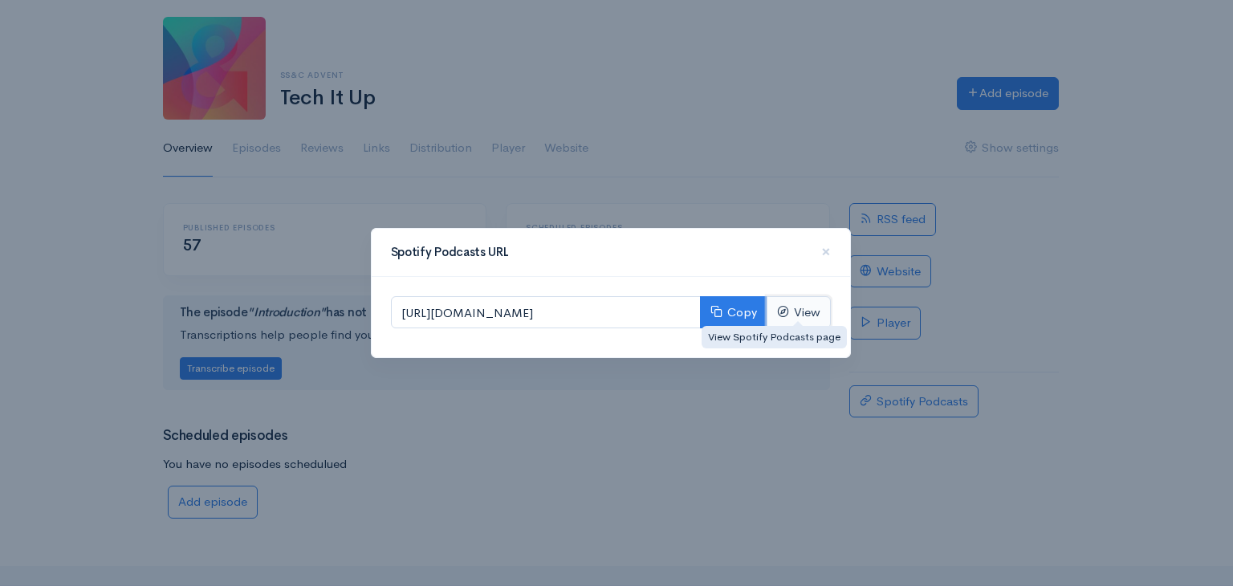
click at [803, 306] on link "View" at bounding box center [799, 312] width 64 height 33
click at [834, 248] on div "Spotify Podcasts URL ×" at bounding box center [611, 253] width 478 height 48
click at [837, 251] on div "Spotify Podcasts URL ×" at bounding box center [611, 253] width 478 height 48
click at [833, 242] on div "Spotify Podcasts URL ×" at bounding box center [611, 253] width 478 height 48
click at [824, 249] on span "×" at bounding box center [826, 251] width 10 height 23
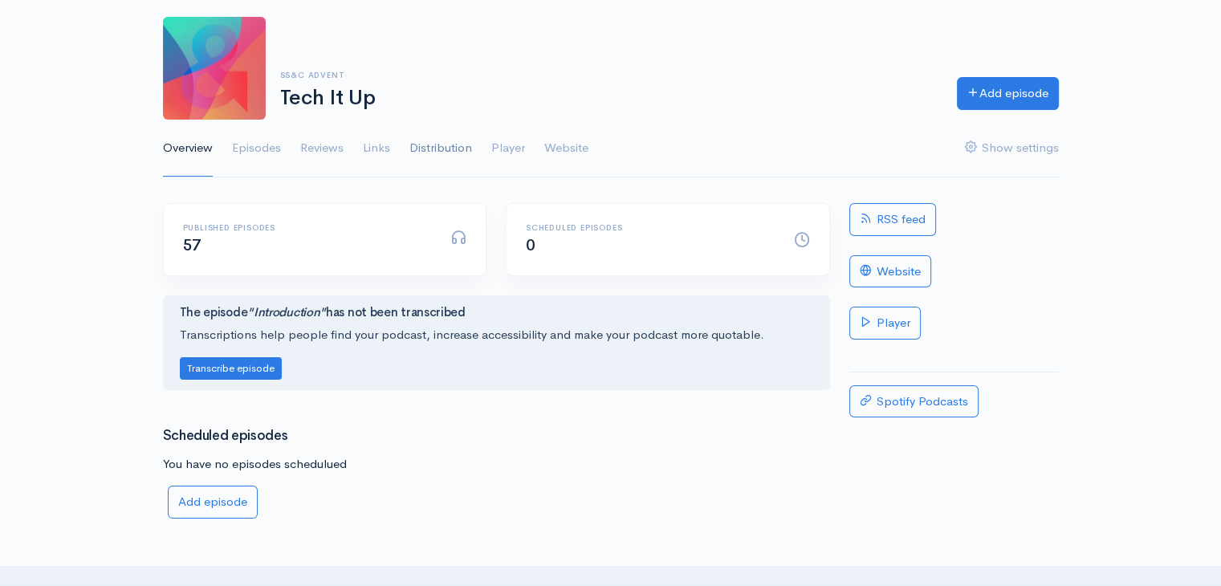
click at [433, 148] on link "Distribution" at bounding box center [440, 149] width 63 height 58
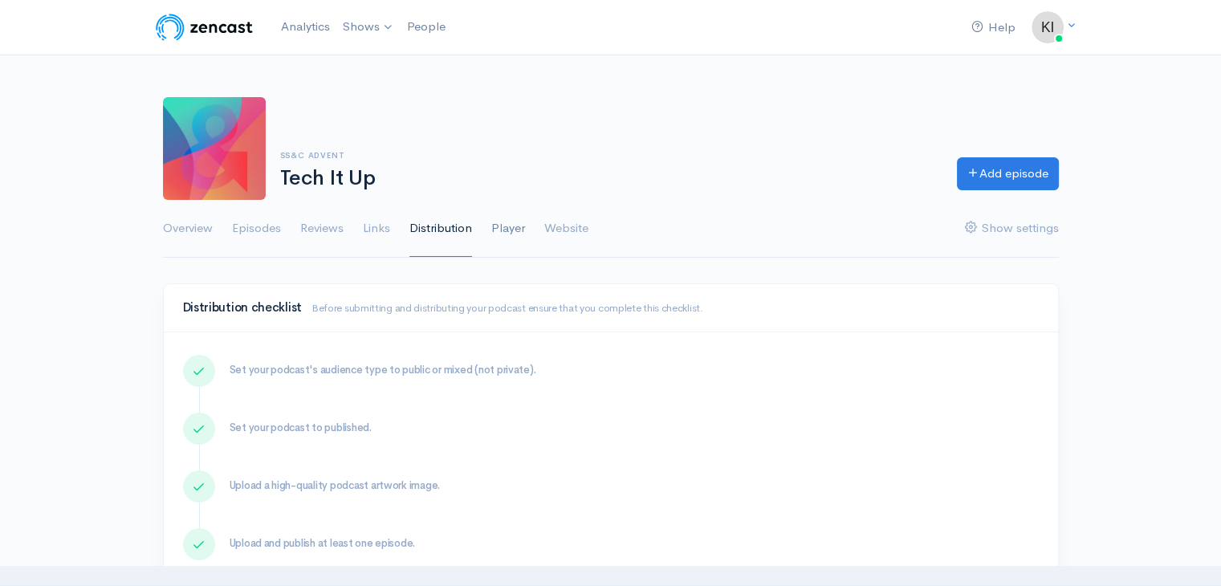
click at [511, 217] on link "Player" at bounding box center [508, 229] width 34 height 58
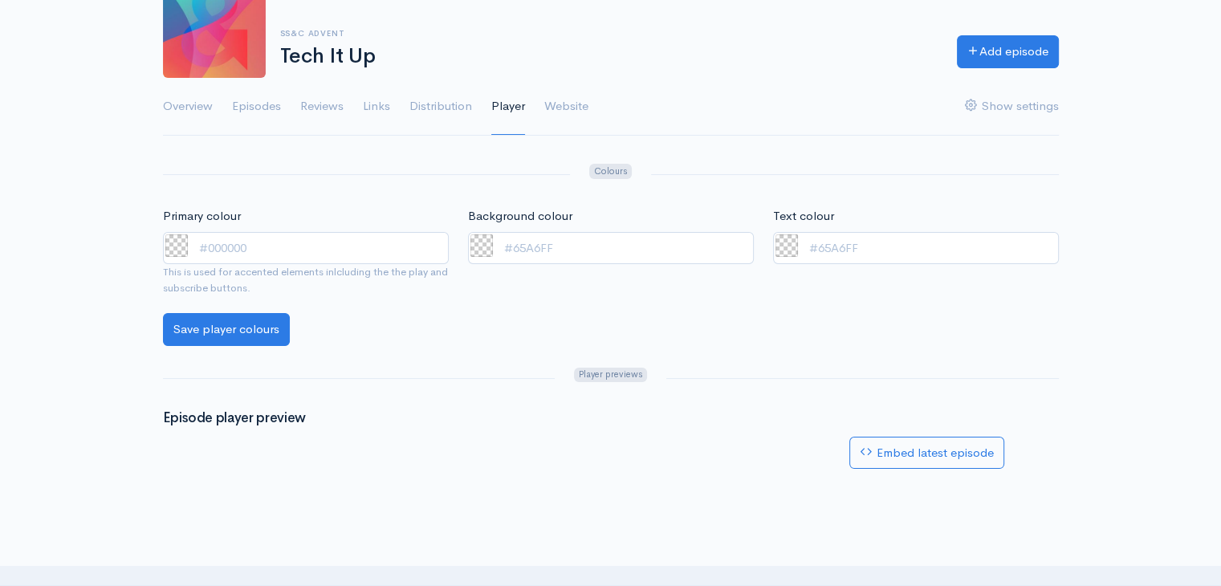
scroll to position [29, 0]
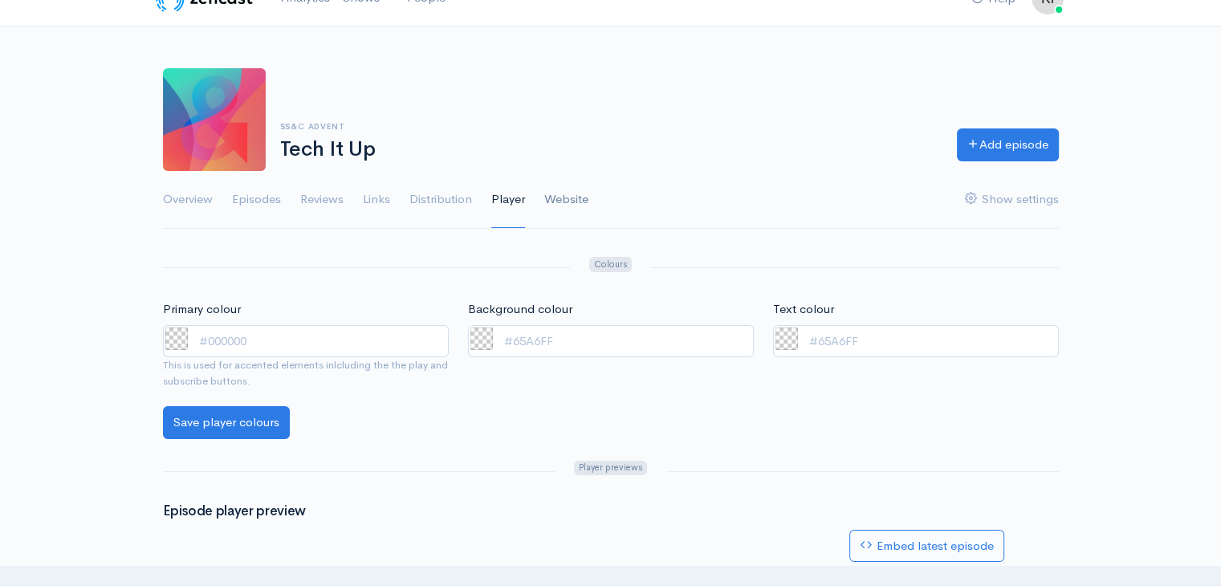
click at [580, 191] on link "Website" at bounding box center [566, 200] width 44 height 58
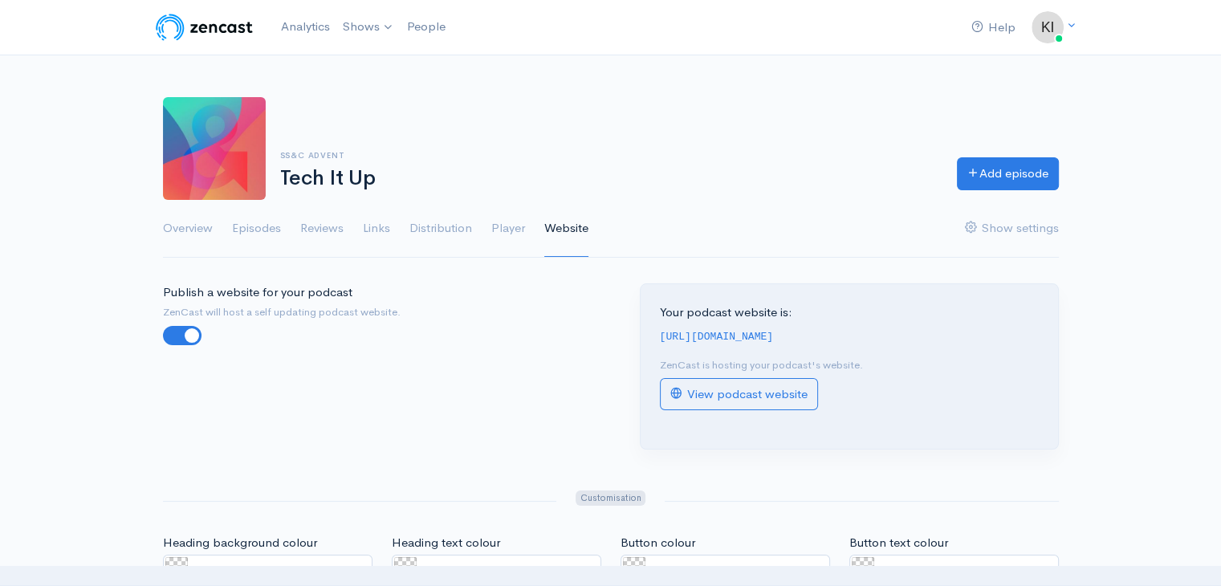
click at [362, 227] on ul "Overview Episodes Reviews Links Distribution Player Website Show settings" at bounding box center [611, 229] width 896 height 58
click at [389, 232] on link "Links" at bounding box center [376, 229] width 27 height 58
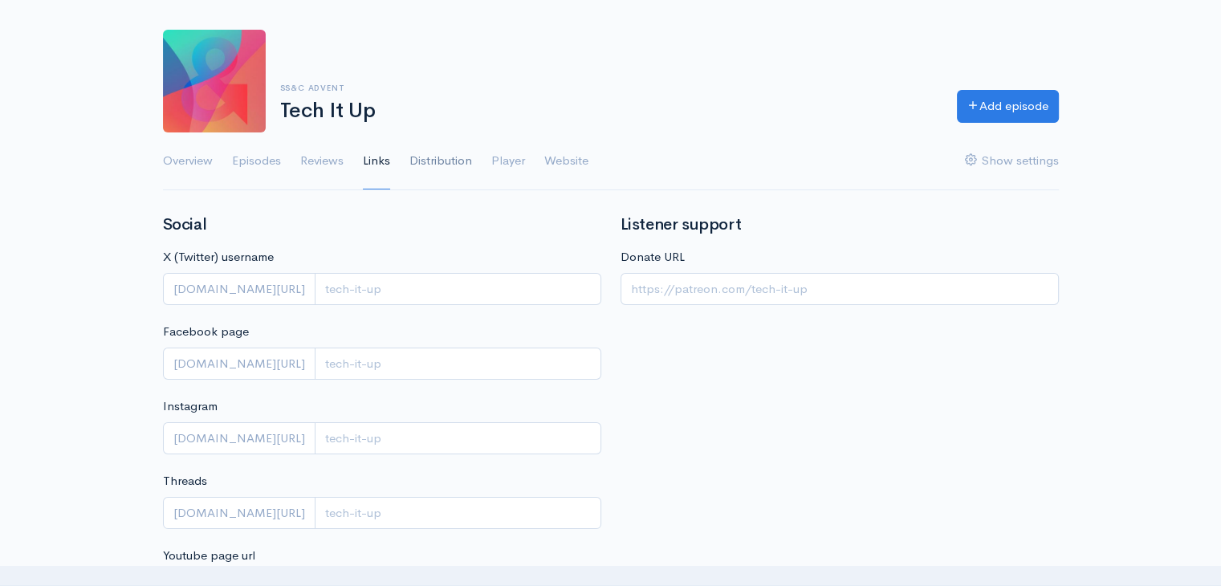
scroll to position [52, 0]
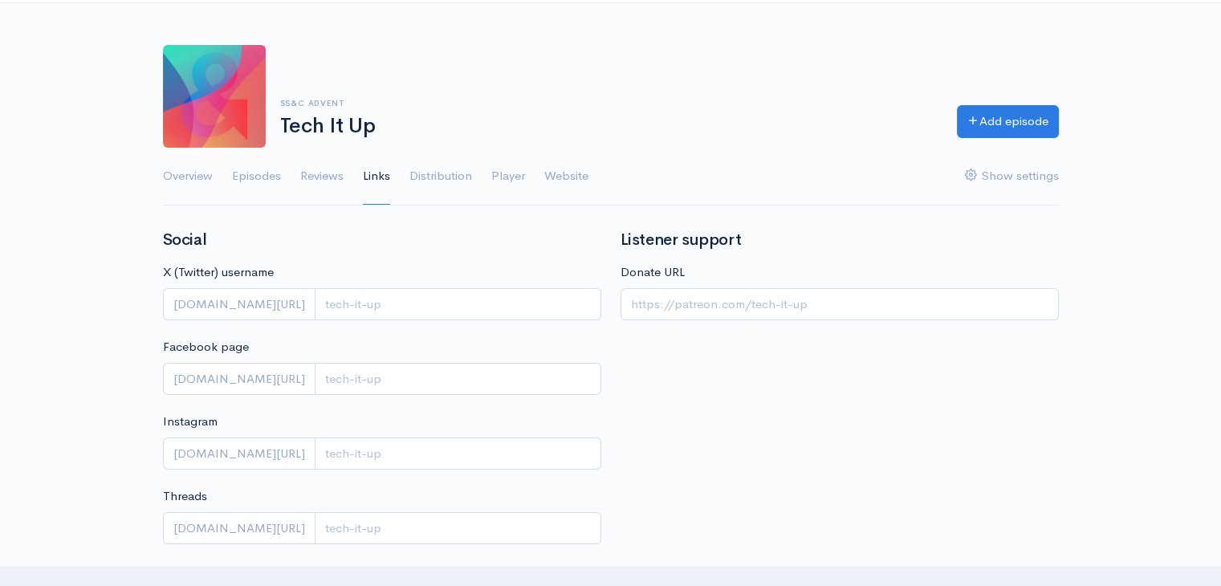
click at [352, 182] on ul "Overview Episodes Reviews Links Distribution Player Website Show settings" at bounding box center [611, 177] width 896 height 58
click at [349, 181] on ul "Overview Episodes Reviews Links Distribution Player Website Show settings" at bounding box center [611, 177] width 896 height 58
click at [336, 172] on link "Reviews" at bounding box center [321, 177] width 43 height 58
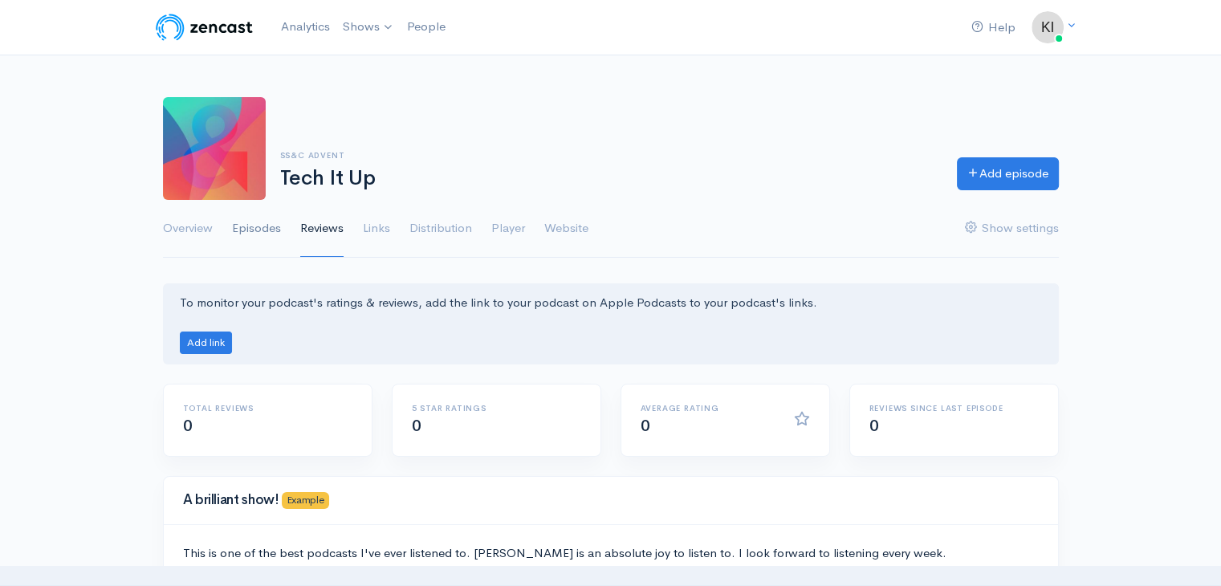
click at [254, 245] on link "Episodes" at bounding box center [256, 229] width 49 height 58
